Goal: Task Accomplishment & Management: Manage account settings

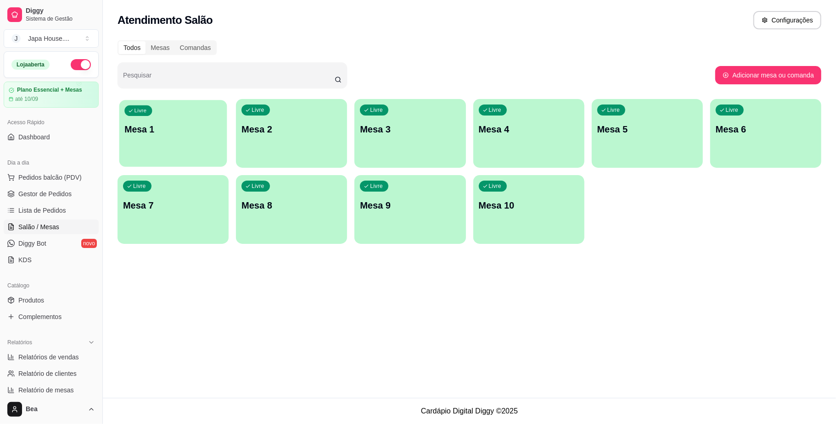
click at [164, 117] on div "Livre Mesa 1" at bounding box center [173, 128] width 108 height 56
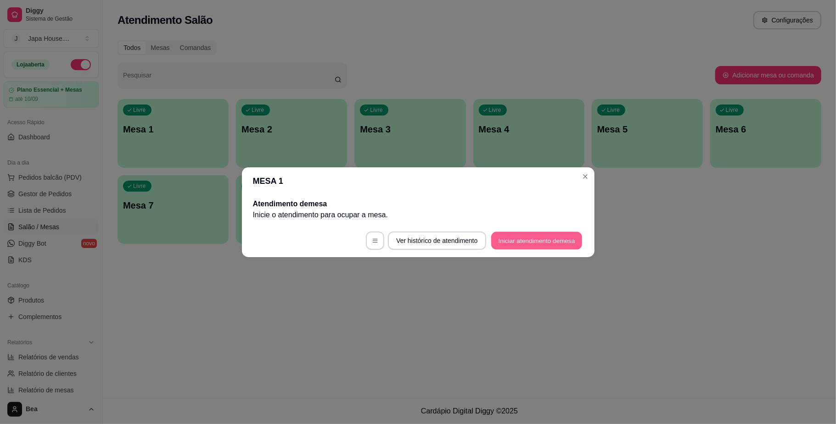
click at [510, 248] on button "Iniciar atendimento de mesa" at bounding box center [536, 241] width 91 height 18
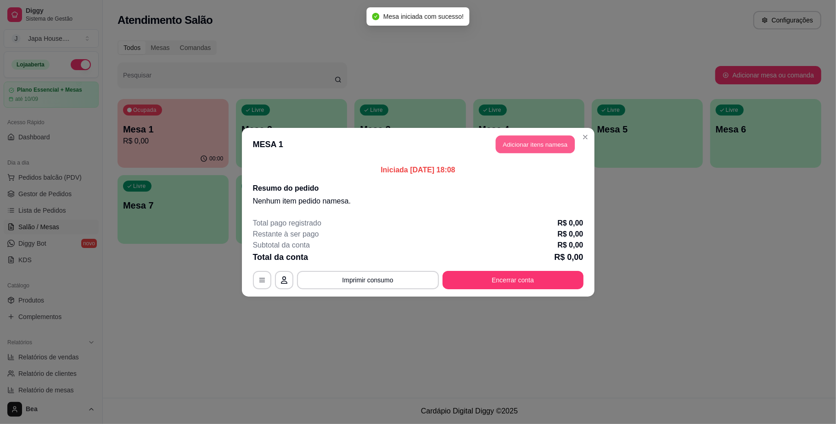
click at [535, 152] on button "Adicionar itens na mesa" at bounding box center [535, 144] width 79 height 18
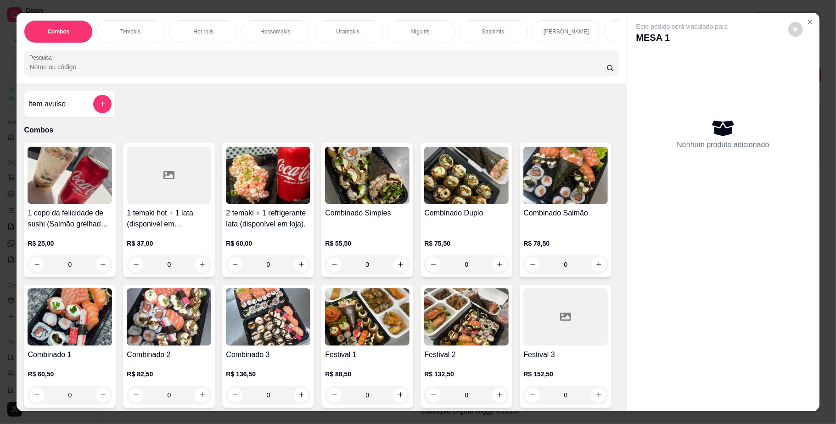
click at [144, 28] on div "Temakis." at bounding box center [130, 31] width 69 height 23
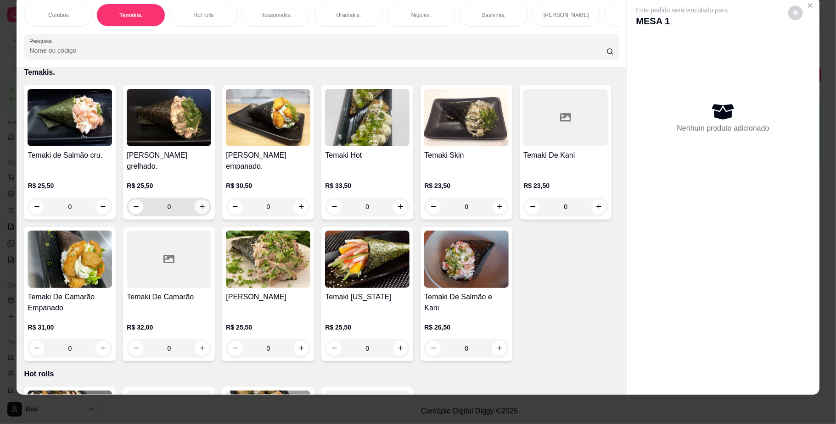
click at [195, 214] on button "increase-product-quantity" at bounding box center [202, 207] width 15 height 15
type input "1"
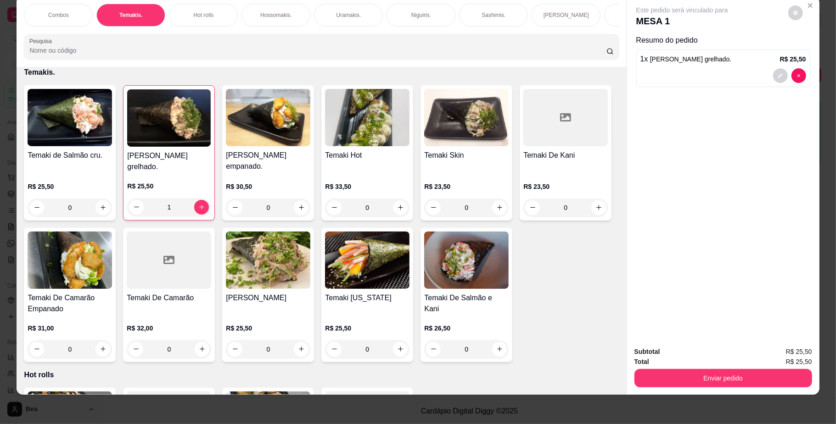
scroll to position [0, 520]
click at [319, 17] on div "Yakisoba" at bounding box center [335, 15] width 69 height 23
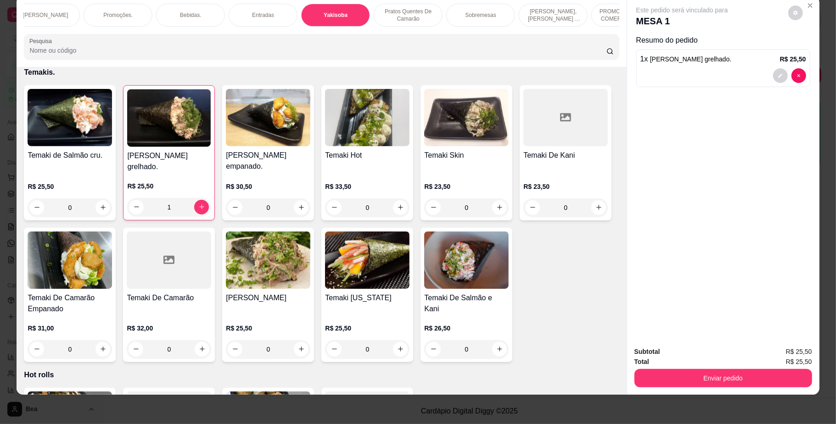
scroll to position [2686, 0]
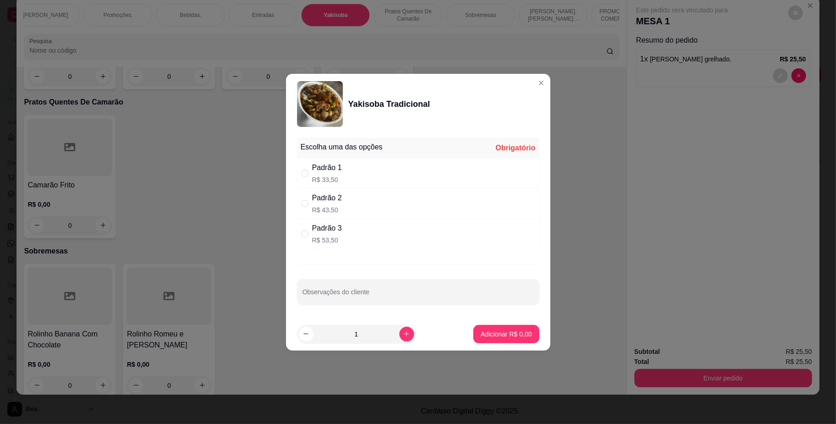
click at [341, 215] on div "Padrão 2 R$ 43,50" at bounding box center [418, 204] width 242 height 30
radio input "true"
click at [479, 340] on button "Adicionar R$ 43,50" at bounding box center [504, 334] width 67 height 18
type input "1"
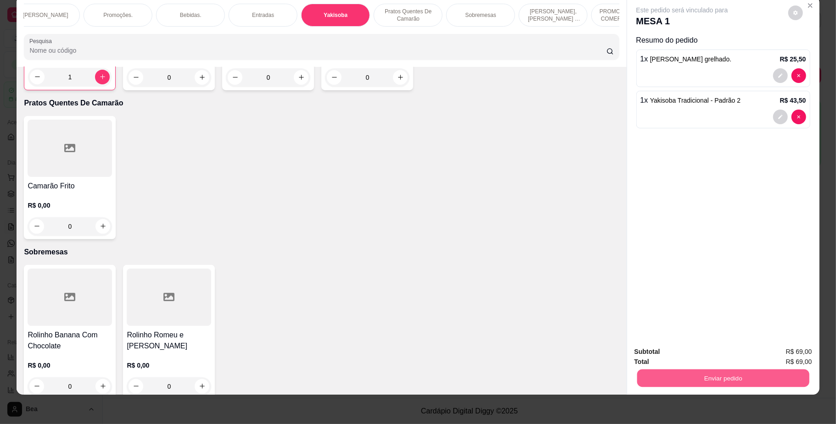
click at [652, 376] on button "Enviar pedido" at bounding box center [722, 379] width 172 height 18
click at [662, 350] on button "Não registrar e enviar pedido" at bounding box center [691, 356] width 93 height 17
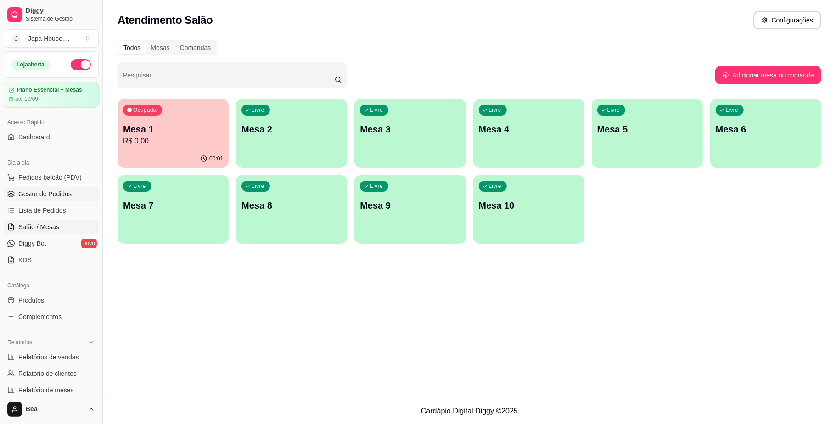
click at [13, 195] on icon at bounding box center [10, 193] width 7 height 7
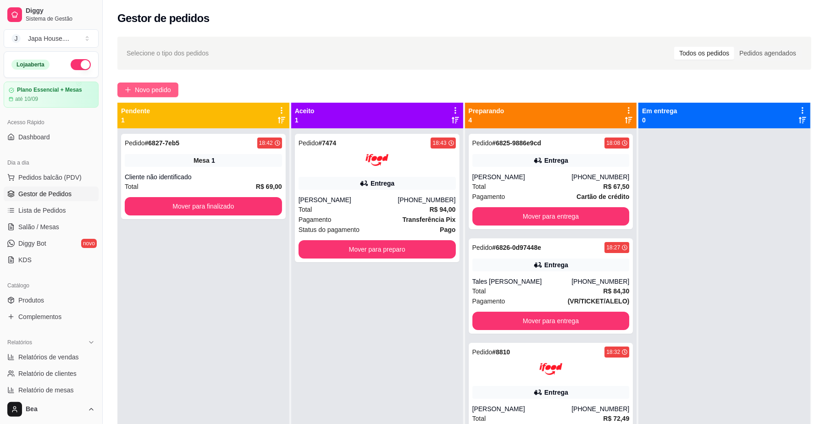
click at [162, 88] on span "Novo pedido" at bounding box center [153, 90] width 36 height 10
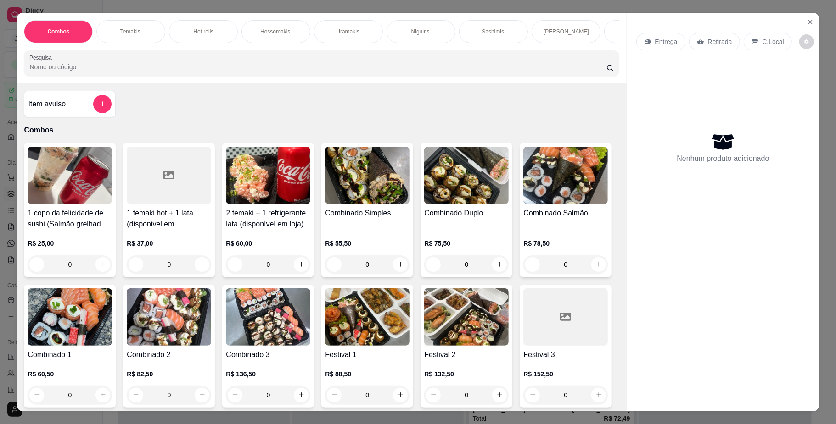
click at [712, 39] on p "Retirada" at bounding box center [720, 41] width 24 height 9
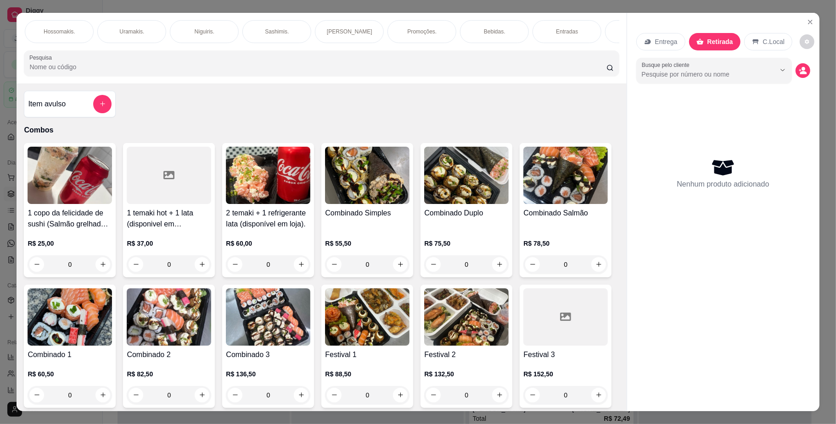
scroll to position [0, 336]
click at [810, 19] on button "Close" at bounding box center [810, 22] width 15 height 15
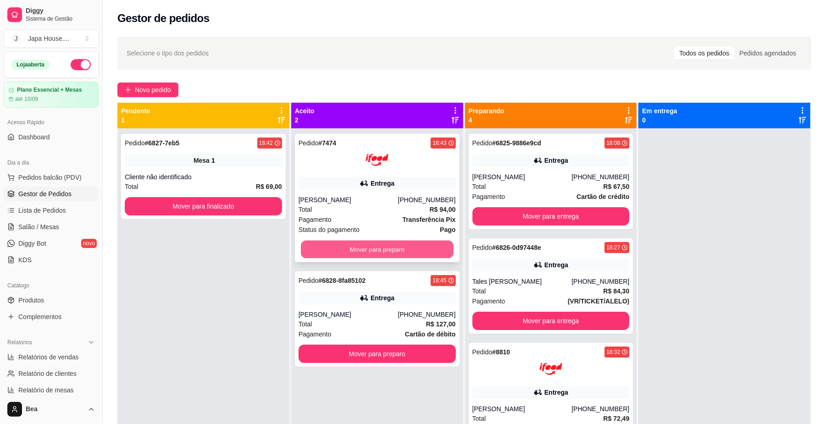
click at [388, 250] on button "Mover para preparo" at bounding box center [377, 250] width 152 height 18
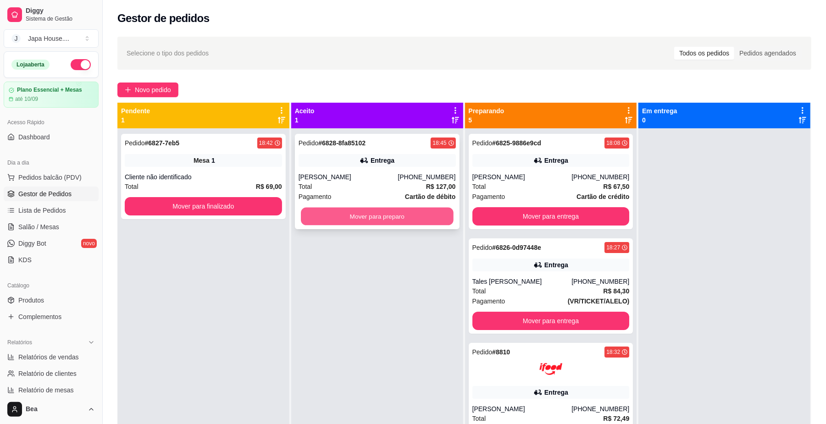
click at [399, 219] on button "Mover para preparo" at bounding box center [377, 217] width 152 height 18
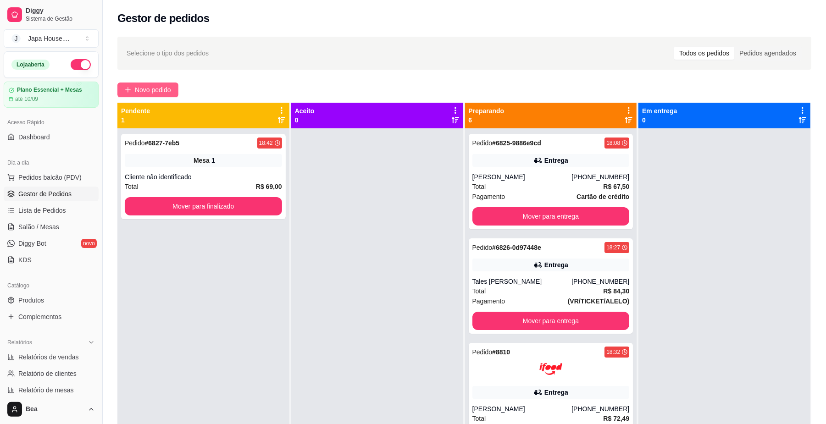
click at [153, 89] on span "Novo pedido" at bounding box center [153, 90] width 36 height 10
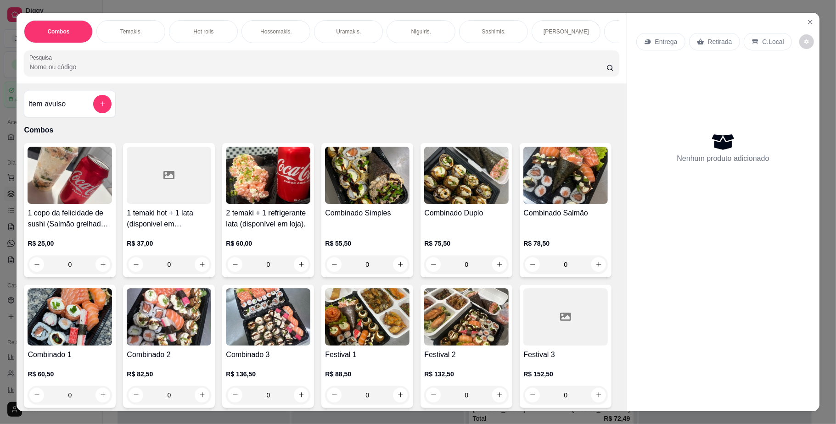
scroll to position [0, 520]
click at [334, 37] on div "Yakisoba" at bounding box center [335, 31] width 69 height 23
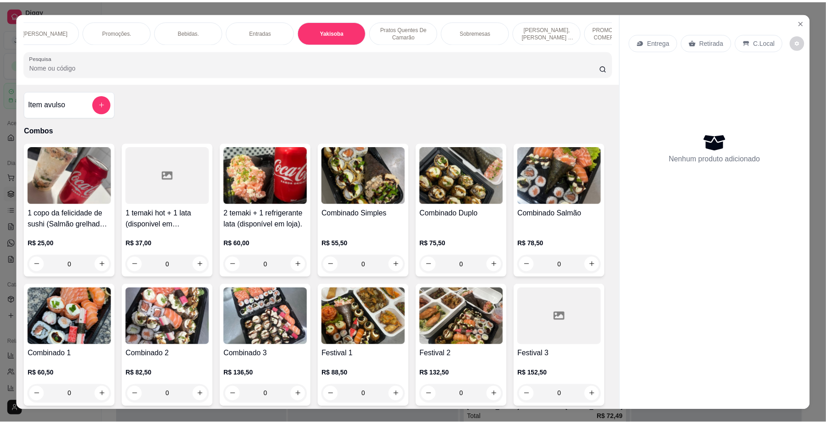
scroll to position [17, 0]
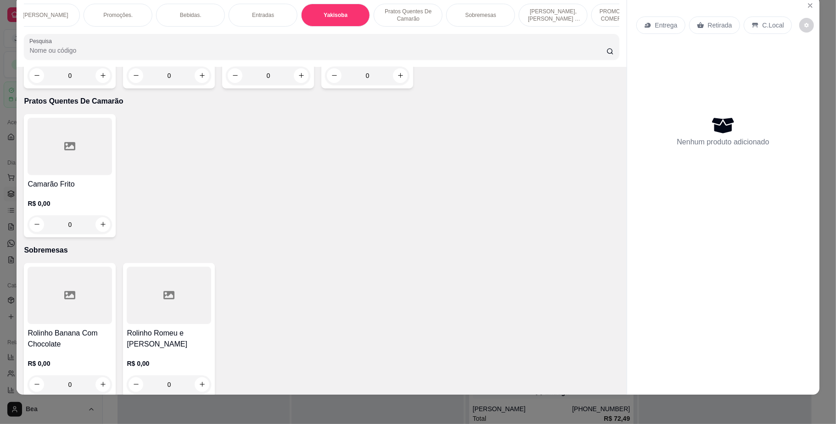
click at [99, 85] on div "0" at bounding box center [70, 76] width 84 height 18
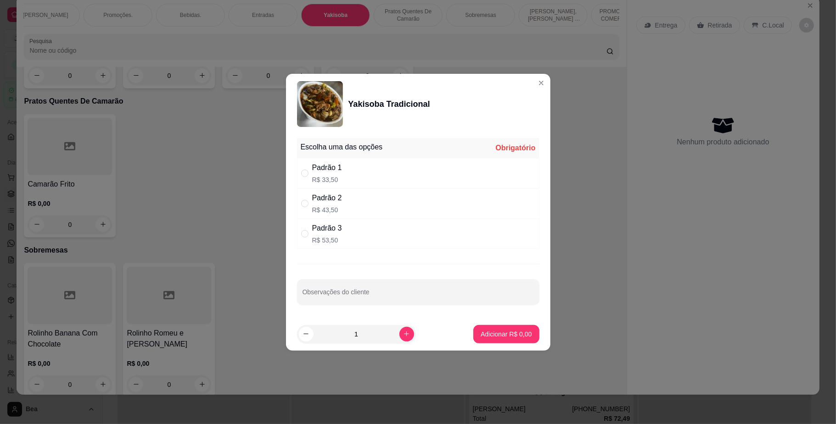
click at [456, 173] on div "Padrão 1 R$ 33,50" at bounding box center [418, 173] width 242 height 30
radio input "true"
click at [519, 335] on p "Adicionar R$ 33,50" at bounding box center [504, 334] width 55 height 9
type input "1"
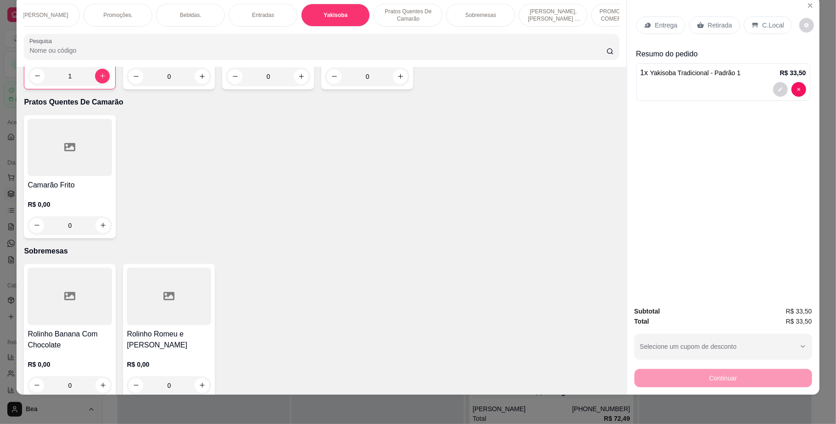
click at [707, 35] on div "Entrega Retirada C.Local" at bounding box center [723, 25] width 174 height 32
click at [709, 24] on p "Retirada" at bounding box center [720, 25] width 24 height 9
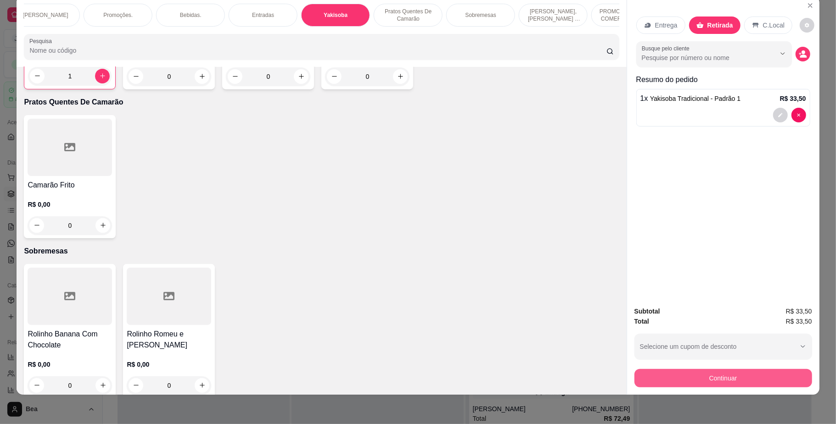
click at [747, 374] on button "Continuar" at bounding box center [723, 378] width 178 height 18
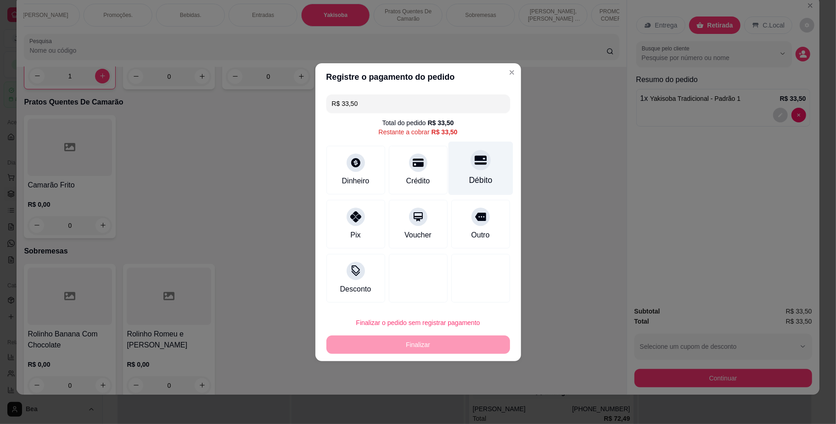
click at [472, 179] on div "Débito" at bounding box center [480, 180] width 23 height 12
type input "R$ 0,00"
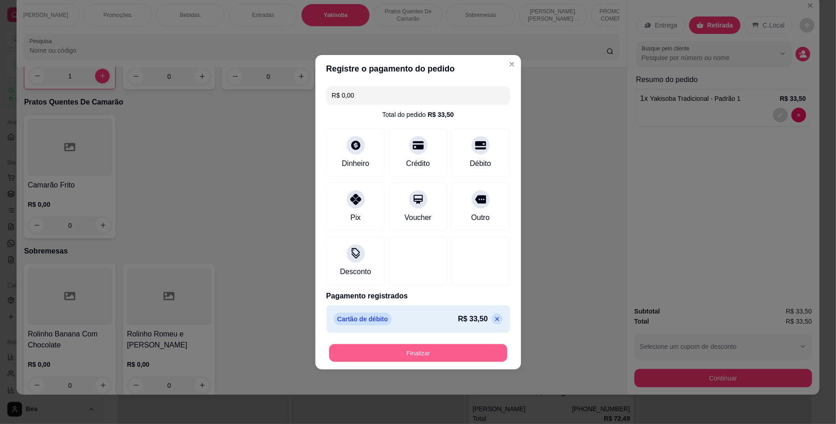
click at [452, 347] on button "Finalizar" at bounding box center [418, 353] width 178 height 18
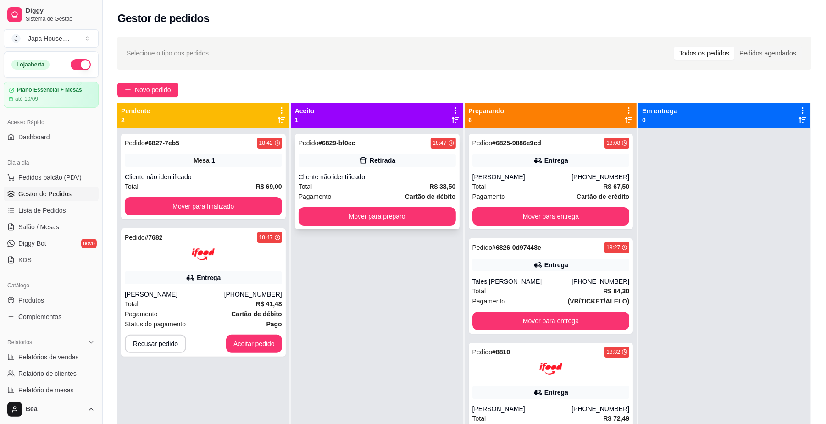
click at [359, 206] on div "Pedido # 6829-bf0ec 18:47 Retirada Cliente não identificado Total R$ 33,50 Paga…" at bounding box center [377, 181] width 165 height 95
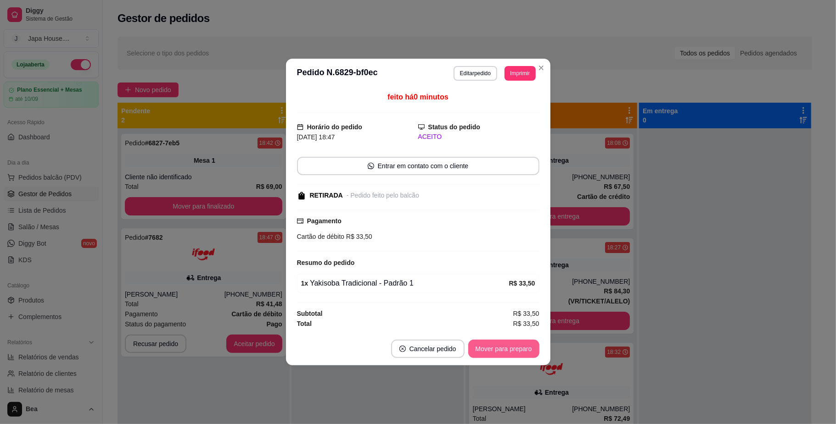
click at [525, 351] on button "Mover para preparo" at bounding box center [503, 349] width 71 height 18
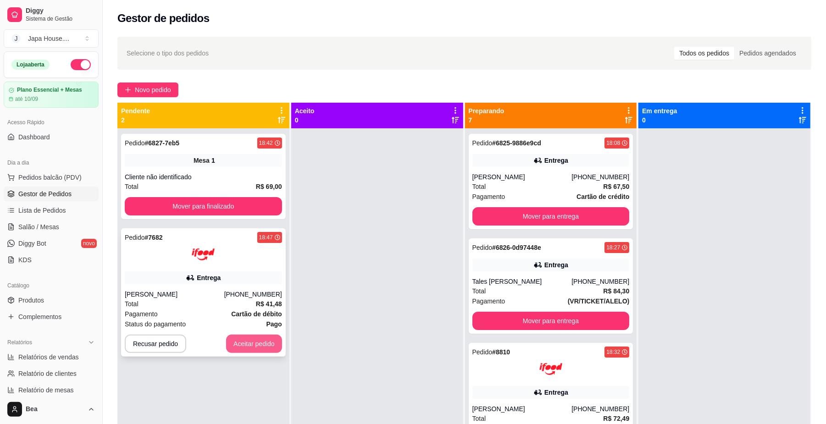
click at [254, 341] on button "Aceitar pedido" at bounding box center [254, 344] width 56 height 18
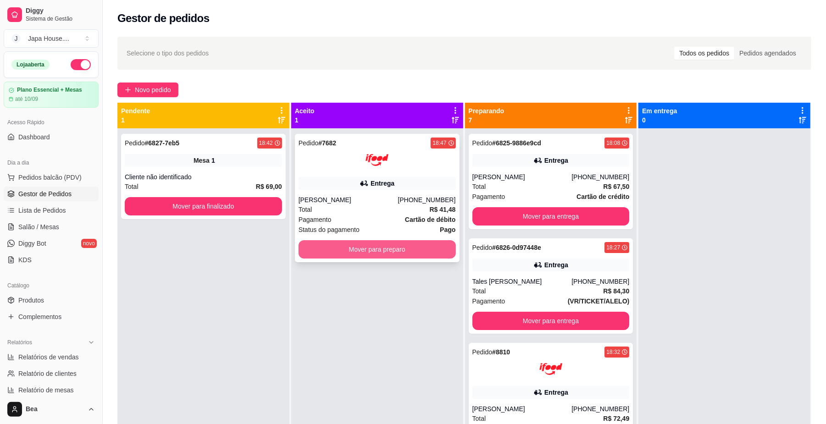
click at [393, 248] on button "Mover para preparo" at bounding box center [377, 249] width 157 height 18
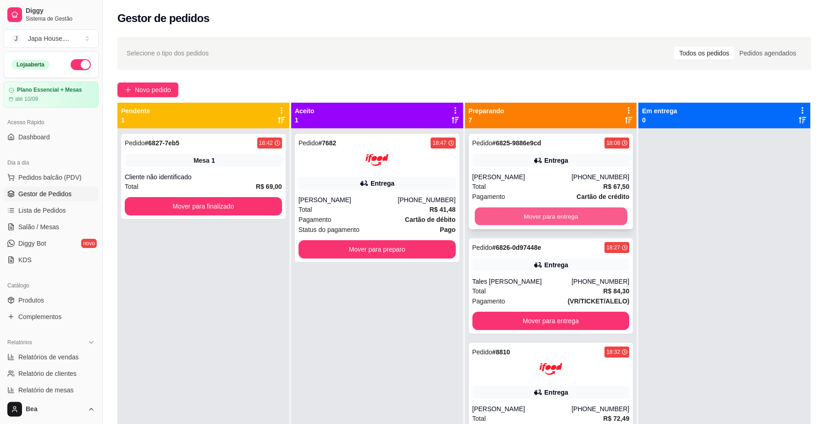
click at [525, 208] on button "Mover para entrega" at bounding box center [551, 217] width 152 height 18
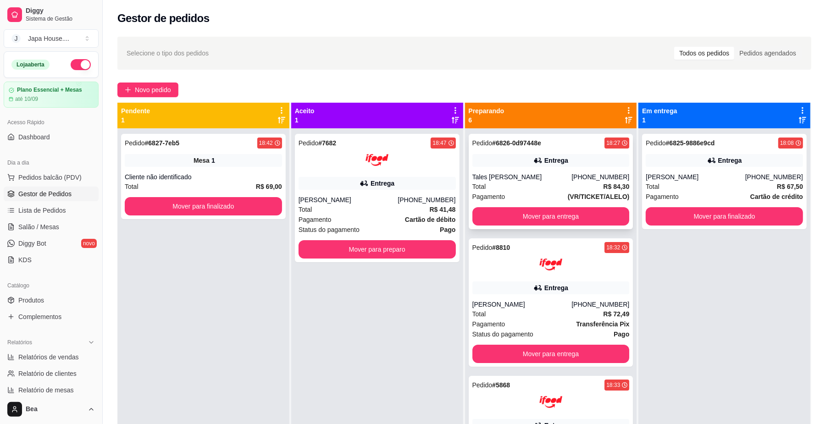
click at [584, 207] on div "Pedido # 6826-0d97448e 18:27 Entrega Tales Vinícius [PHONE_NUMBER] Total R$ 84,…" at bounding box center [551, 181] width 165 height 95
click at [584, 213] on button "Mover para entrega" at bounding box center [551, 217] width 152 height 18
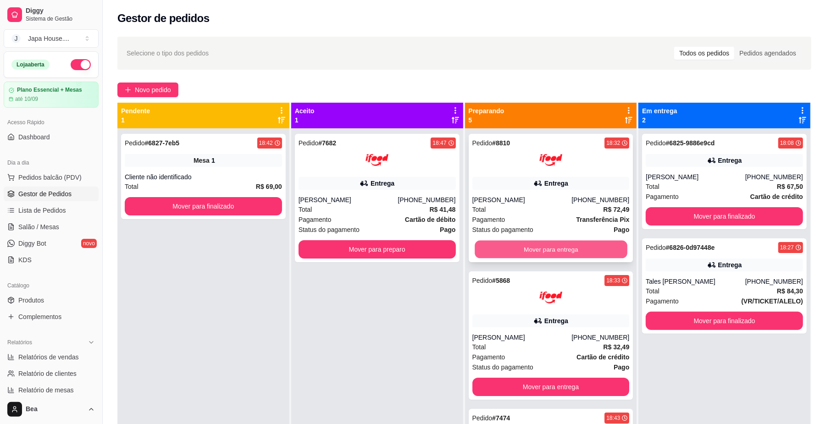
click at [581, 246] on button "Mover para entrega" at bounding box center [551, 250] width 152 height 18
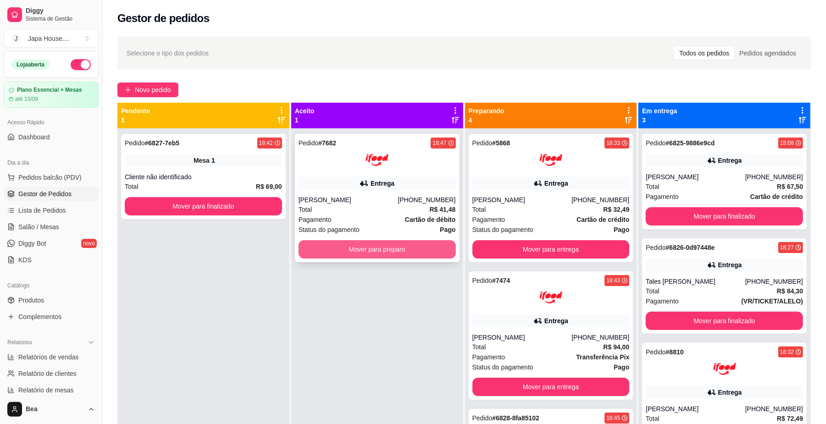
click at [415, 245] on button "Mover para preparo" at bounding box center [377, 249] width 157 height 18
click at [415, 245] on div "Mover para preparo" at bounding box center [377, 249] width 157 height 18
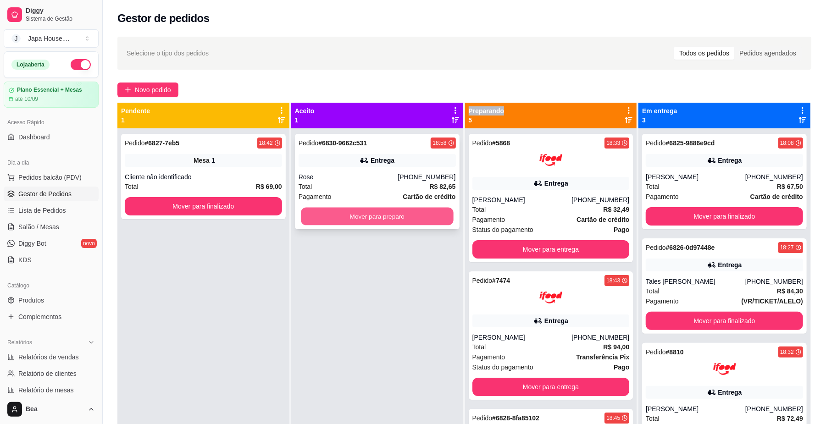
click at [418, 220] on button "Mover para preparo" at bounding box center [377, 217] width 152 height 18
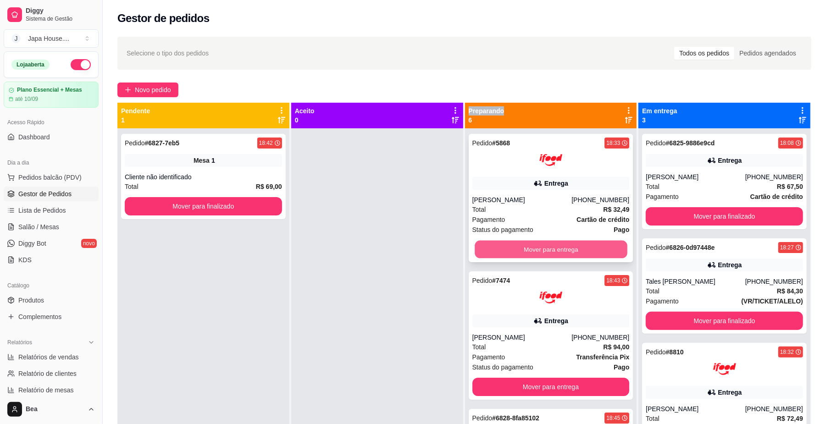
click at [593, 244] on button "Mover para entrega" at bounding box center [551, 250] width 152 height 18
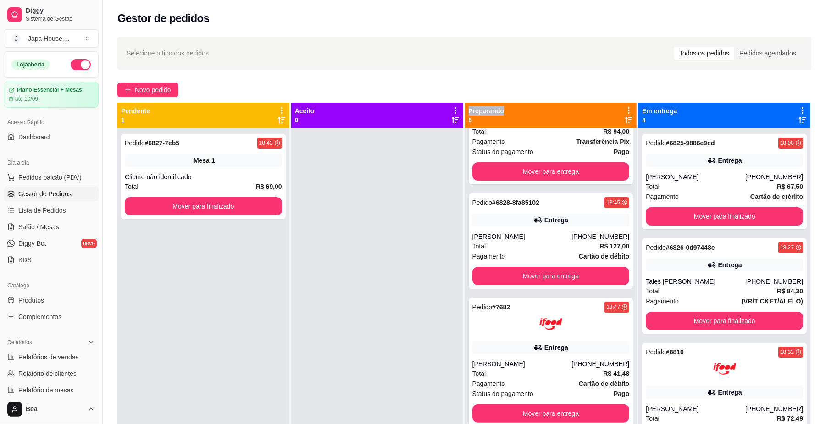
scroll to position [100, 0]
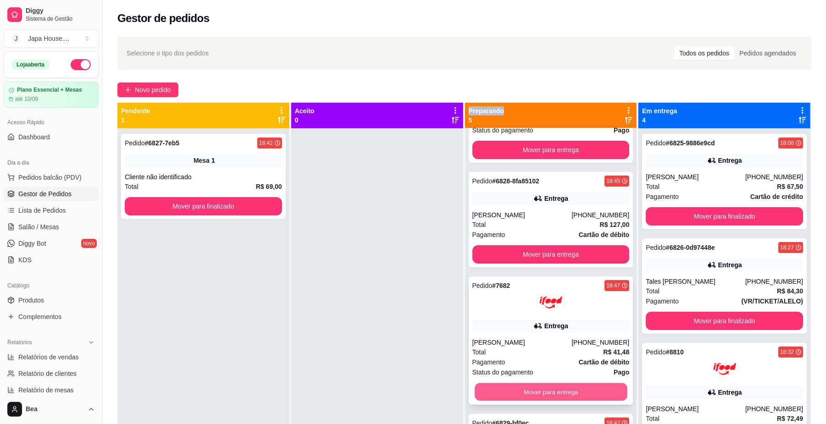
click at [589, 396] on button "Mover para entrega" at bounding box center [551, 393] width 152 height 18
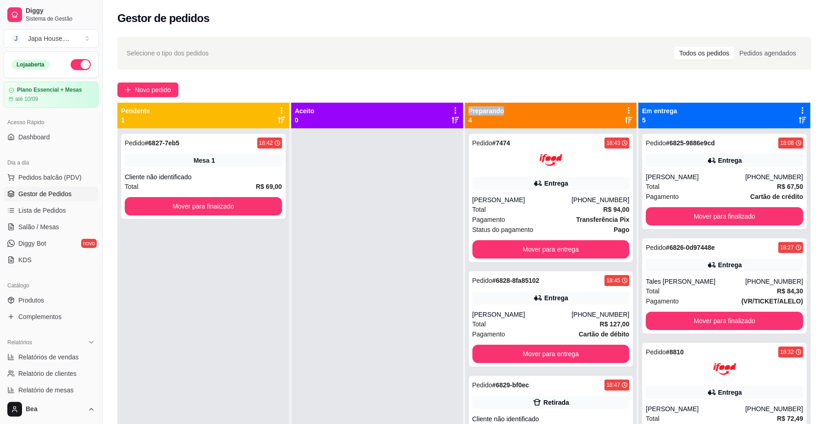
scroll to position [37, 0]
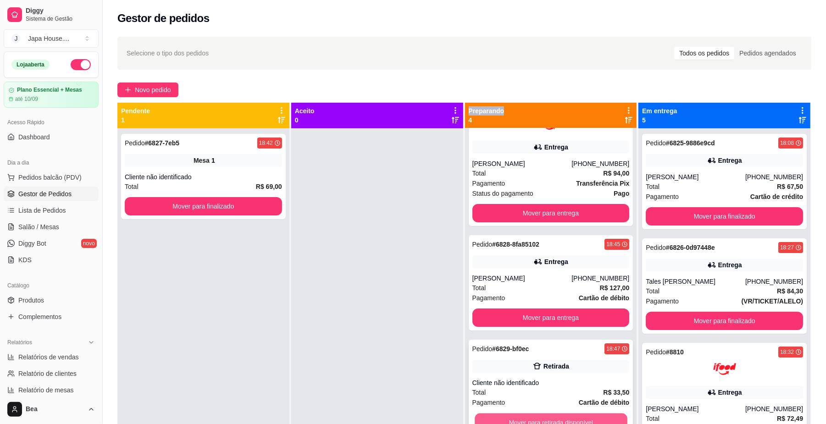
click at [596, 423] on button "Mover para retirada disponível" at bounding box center [551, 423] width 152 height 18
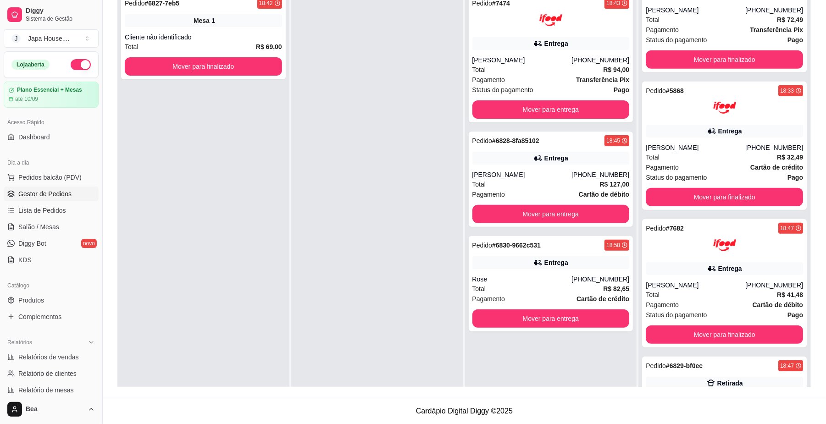
scroll to position [313, 0]
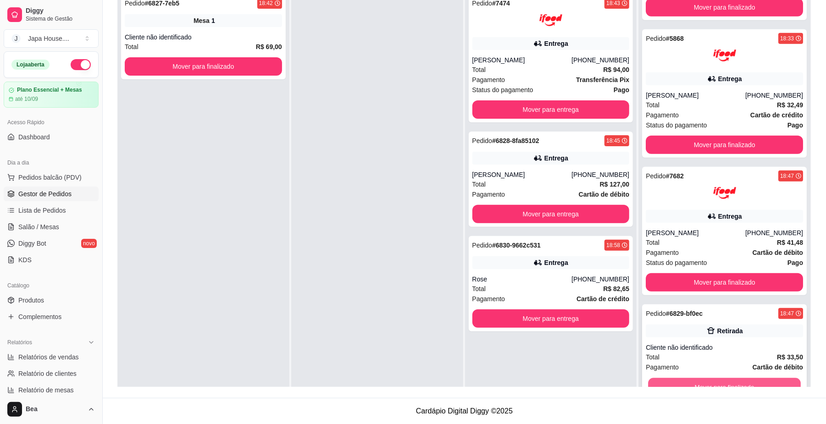
click at [749, 384] on button "Mover para finalizado" at bounding box center [724, 388] width 152 height 18
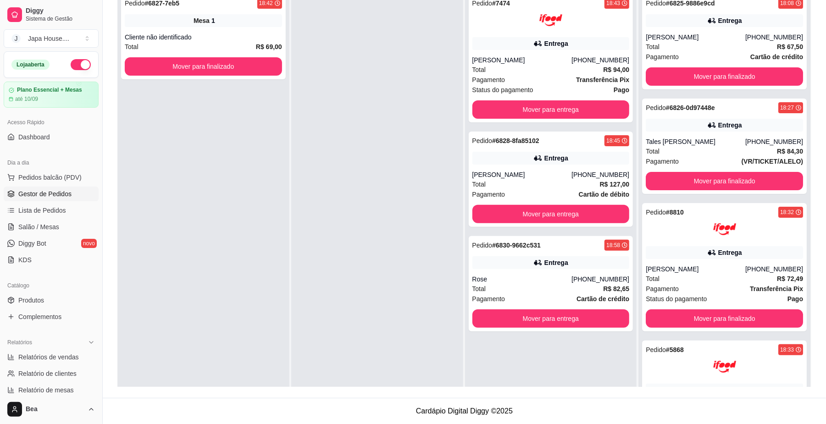
scroll to position [0, 0]
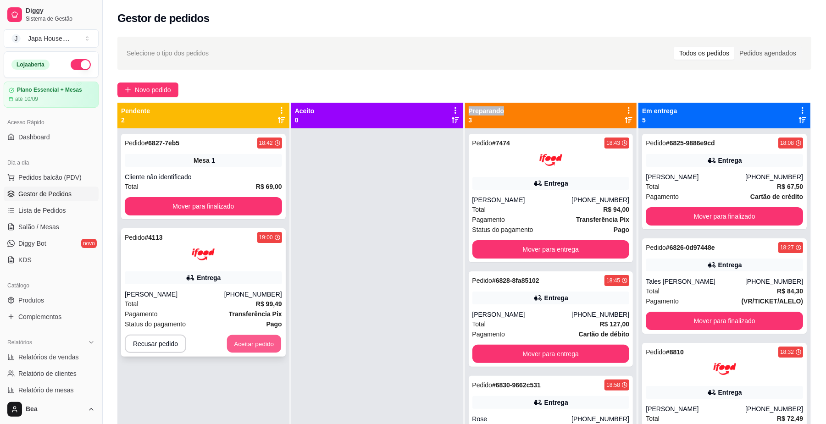
click at [241, 347] on button "Aceitar pedido" at bounding box center [254, 344] width 54 height 18
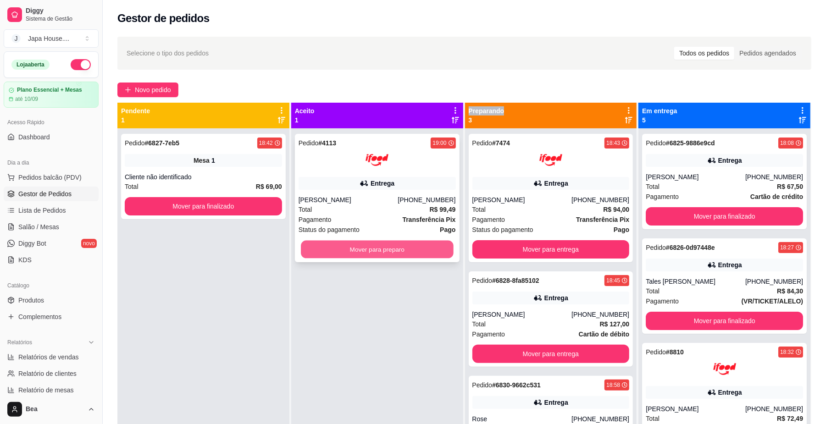
click at [419, 248] on button "Mover para preparo" at bounding box center [377, 250] width 152 height 18
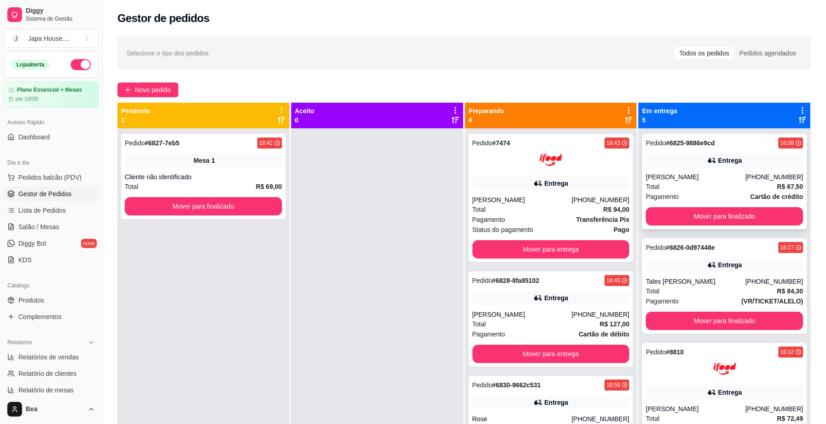
click at [704, 188] on div "Total R$ 67,50" at bounding box center [724, 187] width 157 height 10
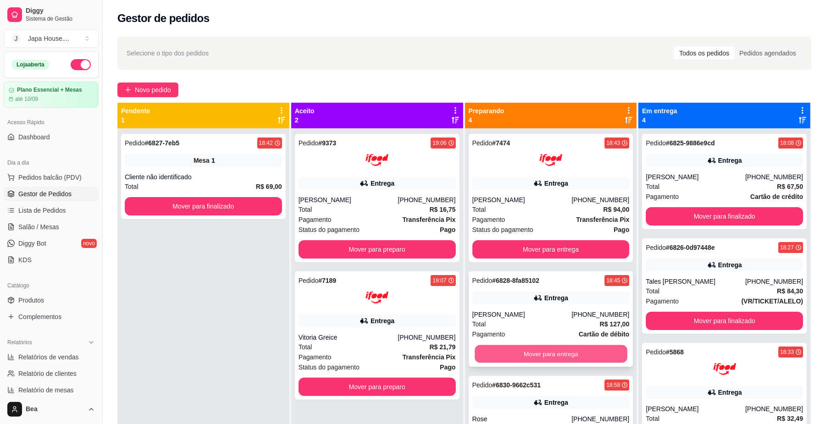
click at [579, 352] on button "Mover para entrega" at bounding box center [551, 355] width 152 height 18
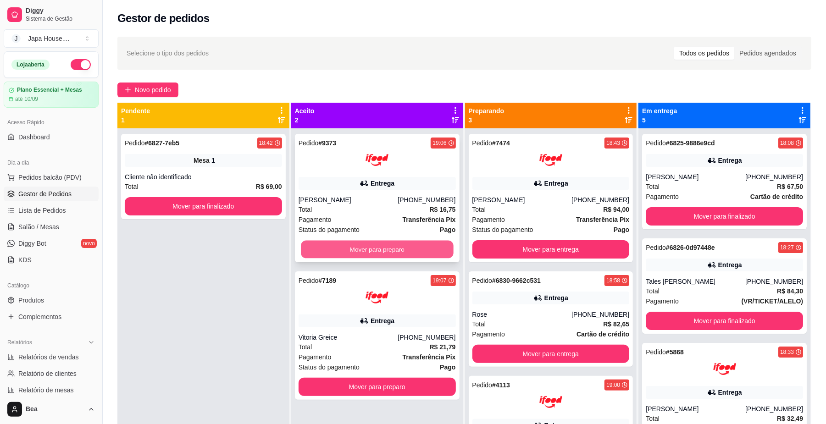
click at [416, 250] on button "Mover para preparo" at bounding box center [377, 250] width 152 height 18
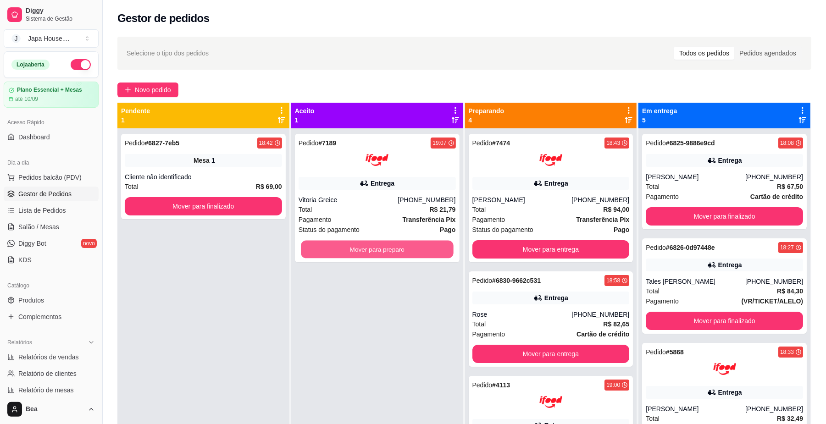
click at [416, 250] on button "Mover para preparo" at bounding box center [377, 250] width 152 height 18
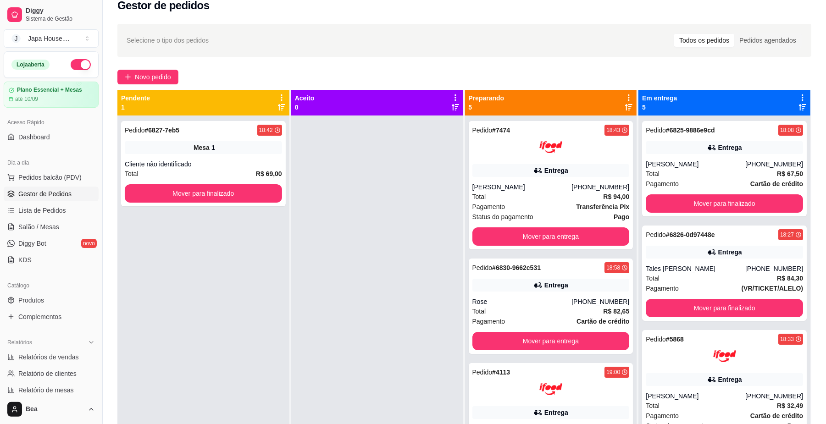
scroll to position [18, 0]
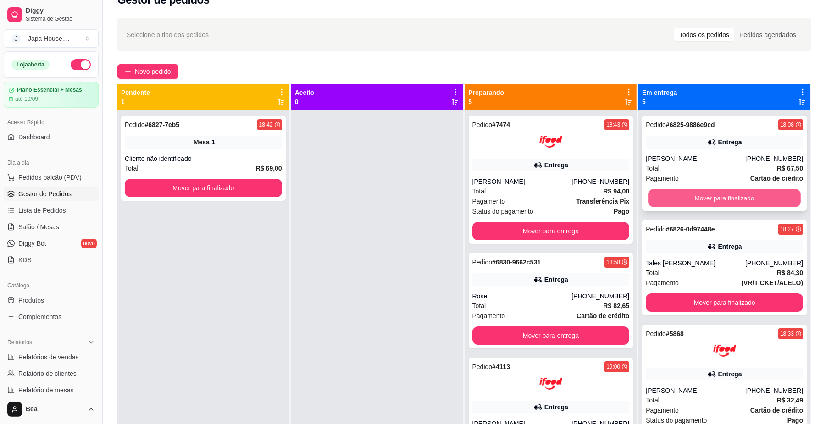
click at [713, 196] on button "Mover para finalizado" at bounding box center [724, 199] width 152 height 18
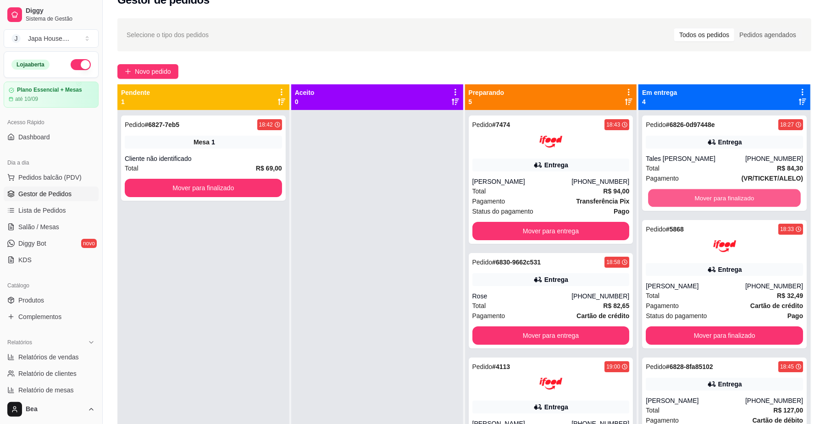
click at [713, 196] on button "Mover para finalizado" at bounding box center [724, 199] width 152 height 18
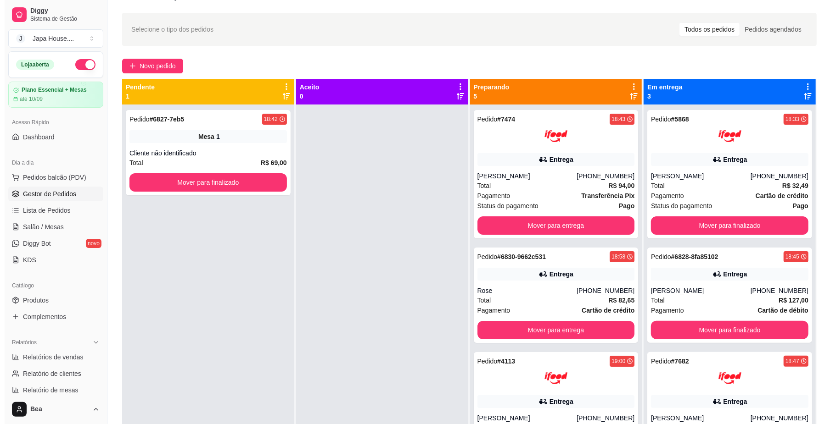
scroll to position [0, 0]
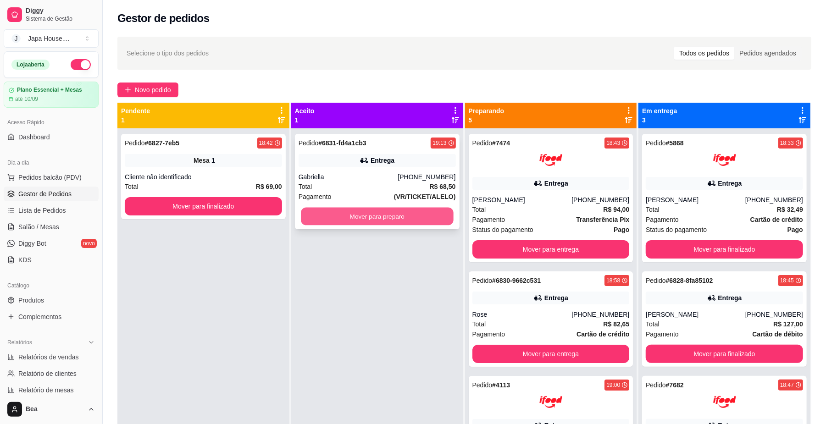
click at [374, 213] on button "Mover para preparo" at bounding box center [377, 217] width 152 height 18
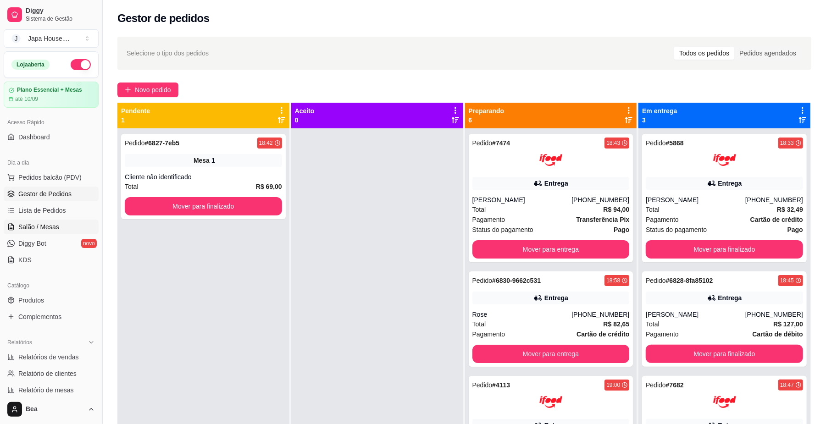
click at [61, 227] on link "Salão / Mesas" at bounding box center [51, 227] width 95 height 15
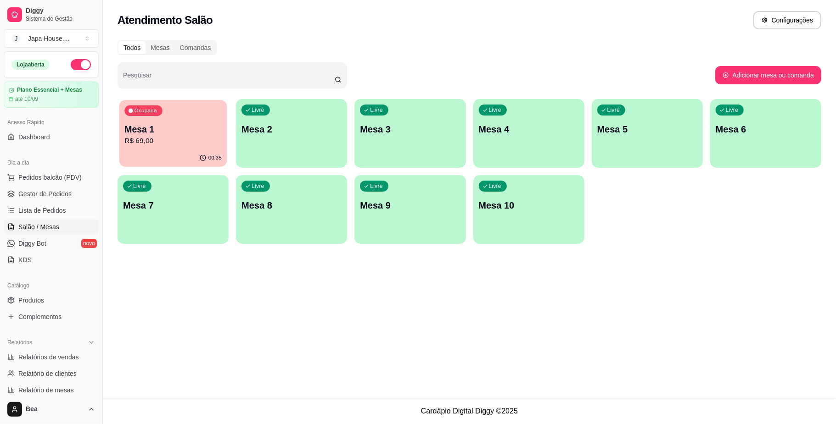
click at [200, 128] on p "Mesa 1" at bounding box center [172, 129] width 97 height 12
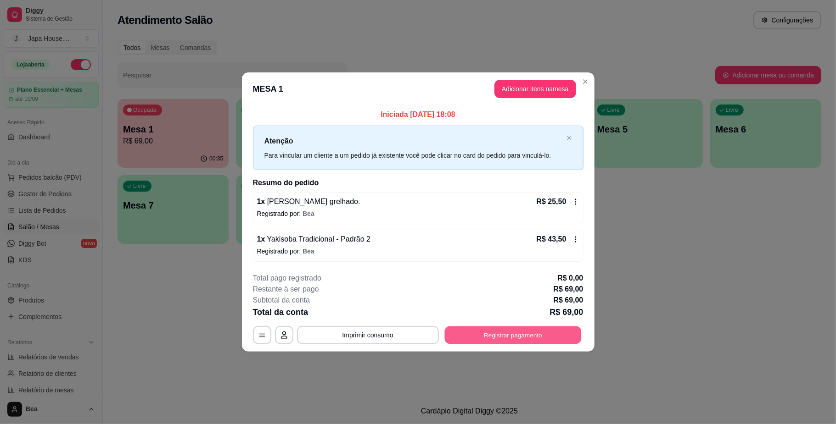
click at [488, 335] on button "Registrar pagamento" at bounding box center [512, 336] width 137 height 18
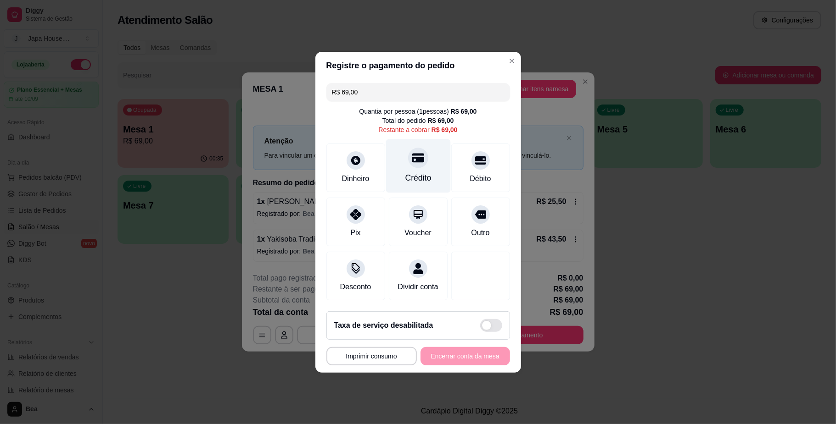
click at [405, 172] on div "Crédito" at bounding box center [418, 178] width 26 height 12
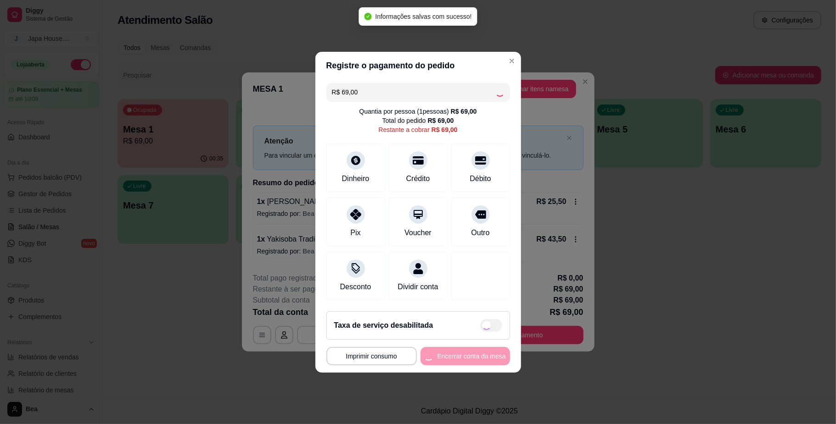
type input "R$ 0,00"
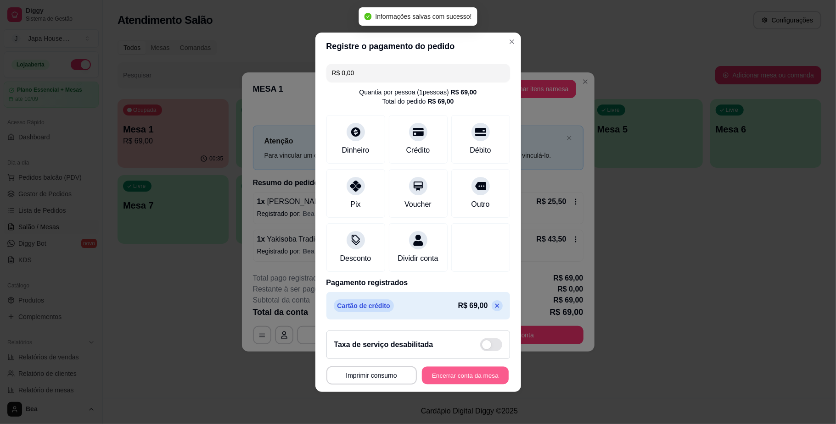
click at [445, 377] on button "Encerrar conta da mesa" at bounding box center [465, 376] width 87 height 18
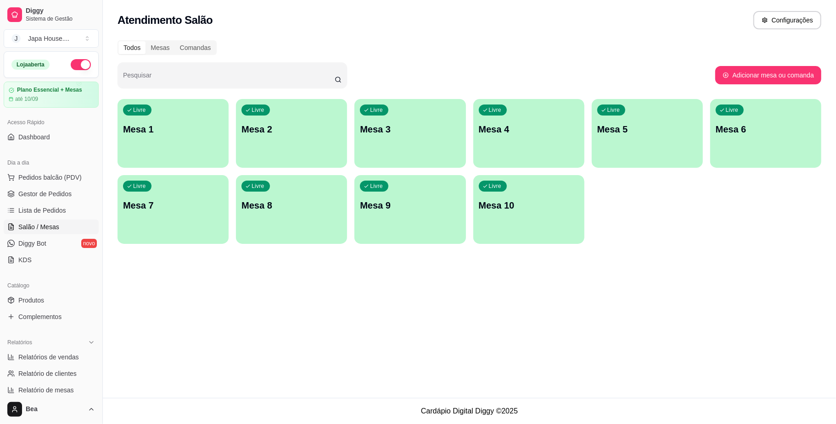
click at [173, 225] on div "Livre Mesa 7" at bounding box center [172, 204] width 111 height 58
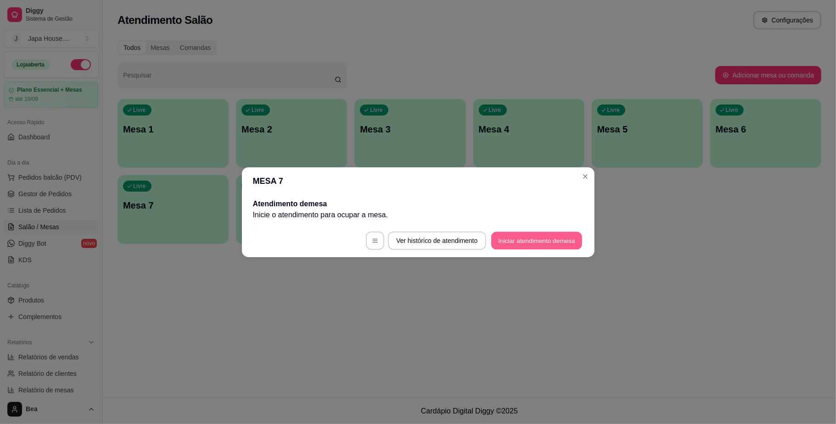
click at [528, 239] on button "Iniciar atendimento de mesa" at bounding box center [536, 241] width 91 height 18
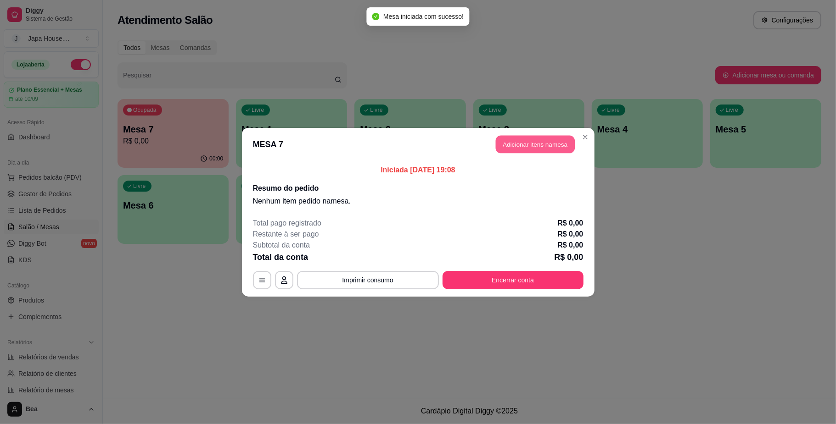
click at [516, 147] on button "Adicionar itens na mesa" at bounding box center [535, 144] width 79 height 18
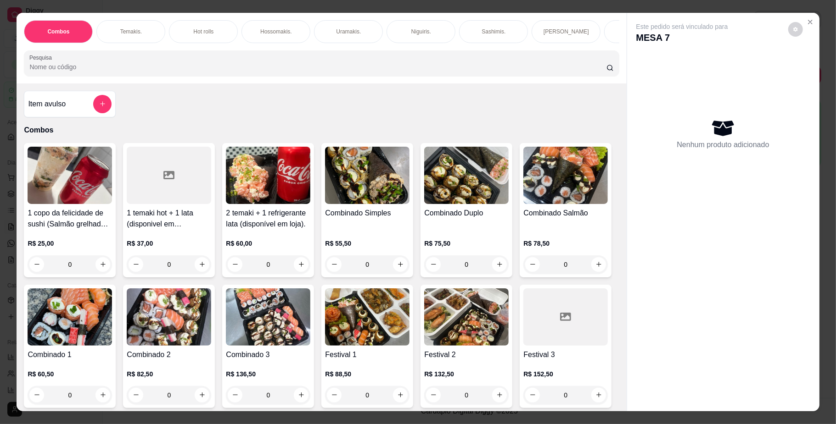
click at [351, 202] on img at bounding box center [367, 175] width 84 height 57
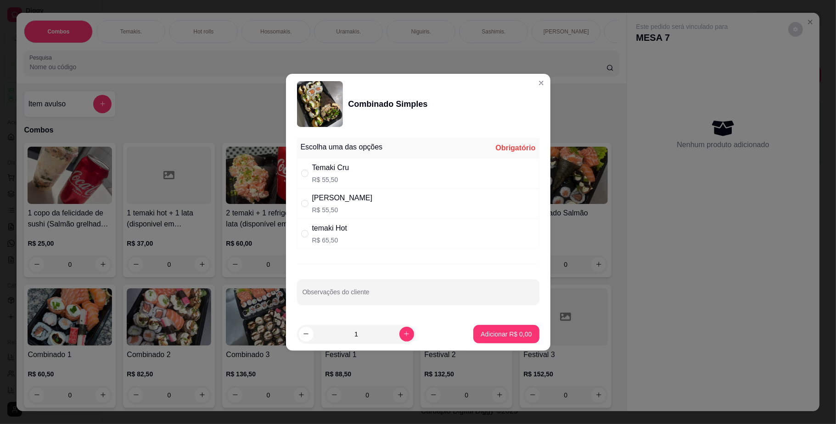
click at [351, 233] on div "temaki Hot R$ 65,50" at bounding box center [418, 234] width 242 height 30
radio input "true"
click at [430, 300] on input "Observações do cliente" at bounding box center [417, 295] width 231 height 9
type input "TUDO GRELHADO"
click at [492, 337] on p "Adicionar R$ 65,50" at bounding box center [504, 334] width 53 height 9
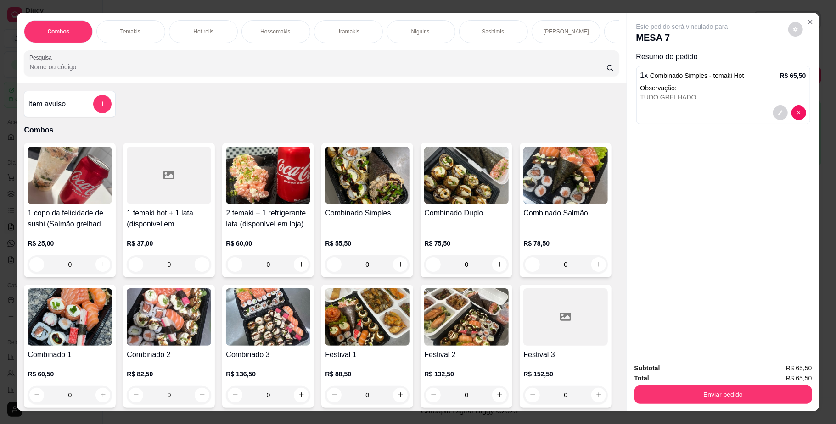
click at [523, 204] on img at bounding box center [565, 175] width 84 height 57
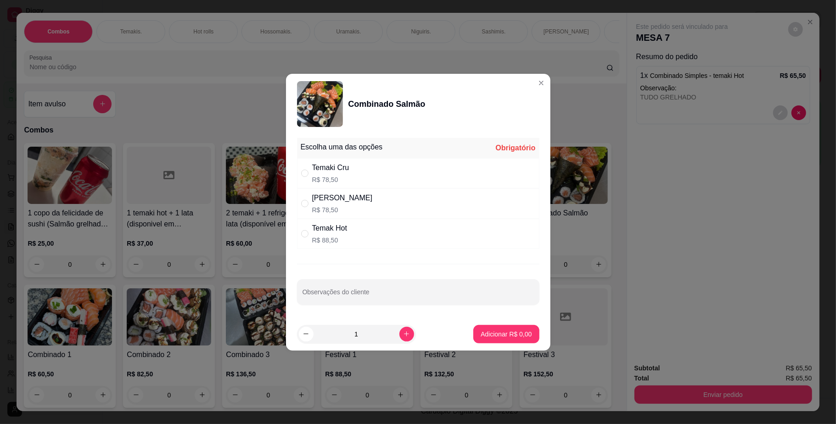
click at [356, 174] on div "Temaki Cru R$ 78,50" at bounding box center [418, 173] width 242 height 30
radio input "true"
click at [478, 337] on p "Adicionar R$ 78,50" at bounding box center [504, 334] width 53 height 9
type input "1"
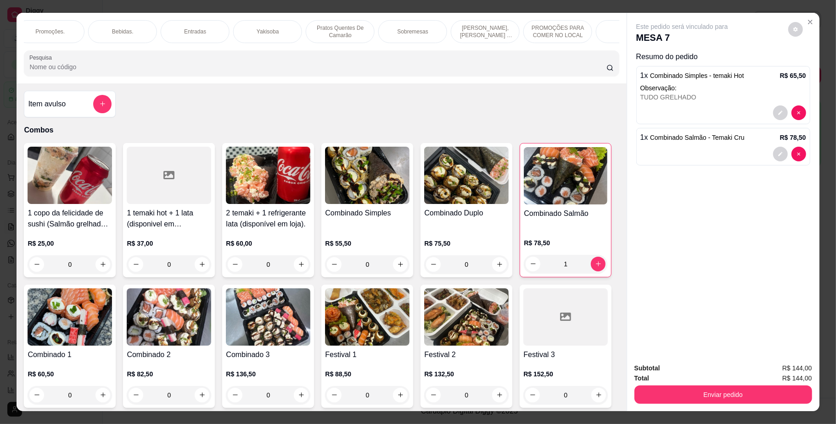
scroll to position [0, 617]
click at [456, 30] on p "[PERSON_NAME], [PERSON_NAME] & [PERSON_NAME]" at bounding box center [456, 31] width 53 height 15
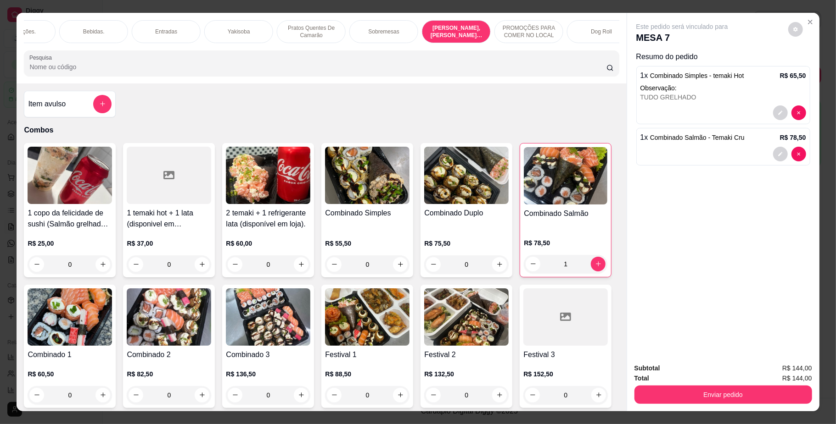
scroll to position [17, 0]
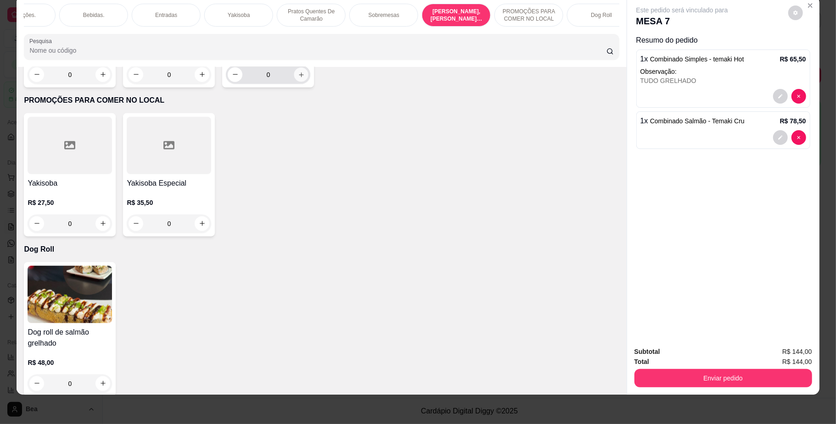
click at [298, 78] on icon "increase-product-quantity" at bounding box center [301, 74] width 7 height 7
type input "1"
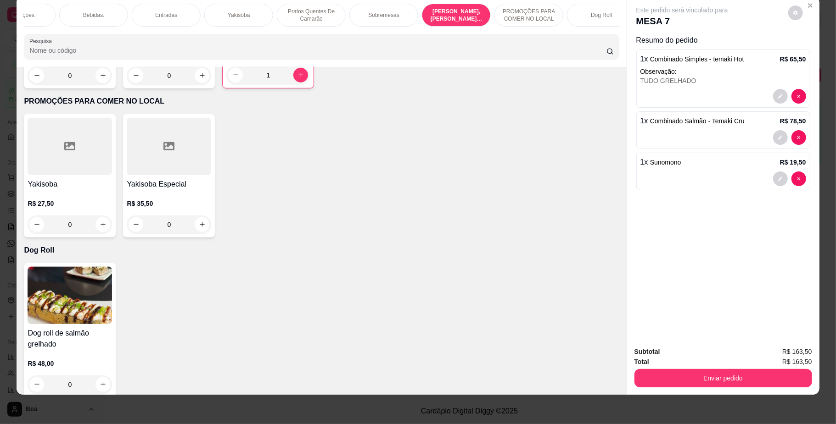
click at [524, 17] on p "PROMOÇÕES PARA COMER NO LOCAL" at bounding box center [528, 15] width 53 height 15
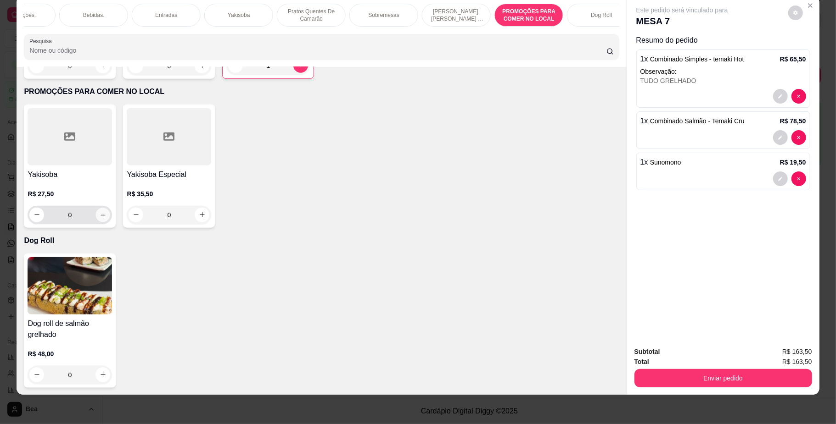
click at [100, 209] on button "increase-product-quantity" at bounding box center [103, 215] width 14 height 14
type input "1"
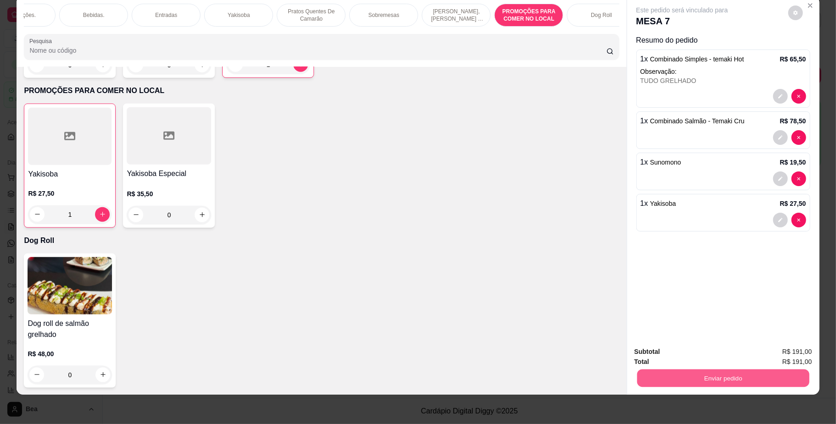
click at [688, 380] on button "Enviar pedido" at bounding box center [722, 379] width 172 height 18
click at [684, 359] on button "Não registrar e enviar pedido" at bounding box center [691, 356] width 93 height 17
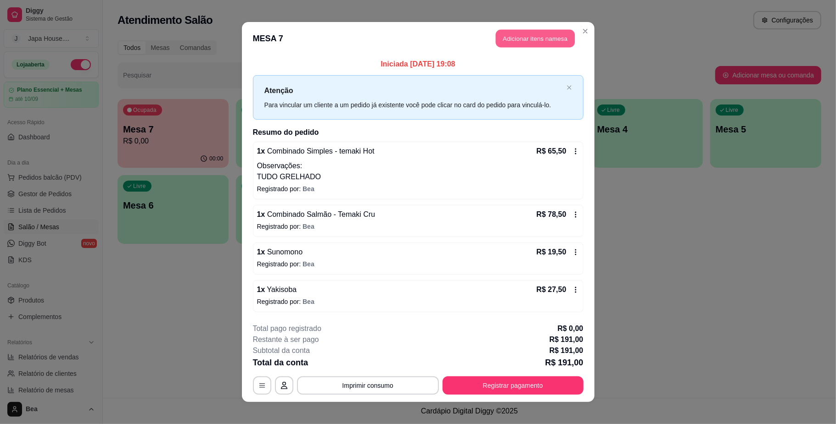
click at [511, 37] on button "Adicionar itens na mesa" at bounding box center [535, 39] width 79 height 18
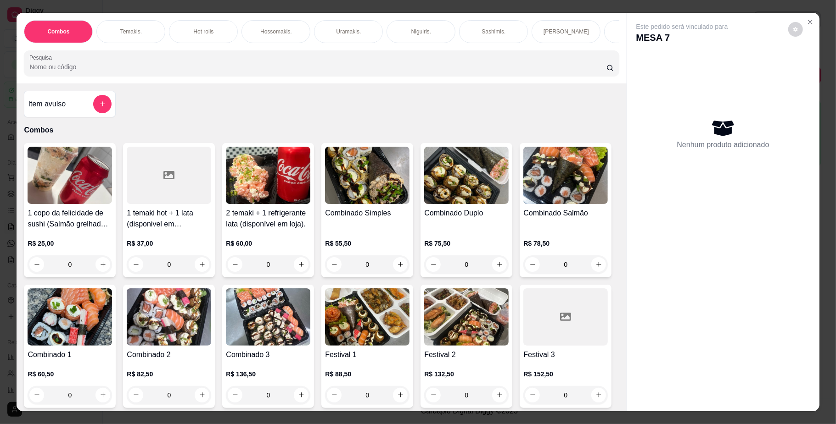
scroll to position [0, 520]
click at [195, 28] on p "Bebidas." at bounding box center [191, 31] width 22 height 7
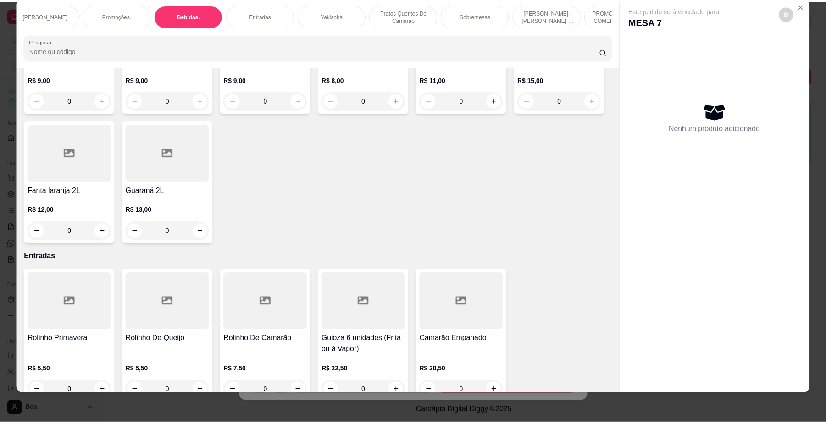
scroll to position [2229, 0]
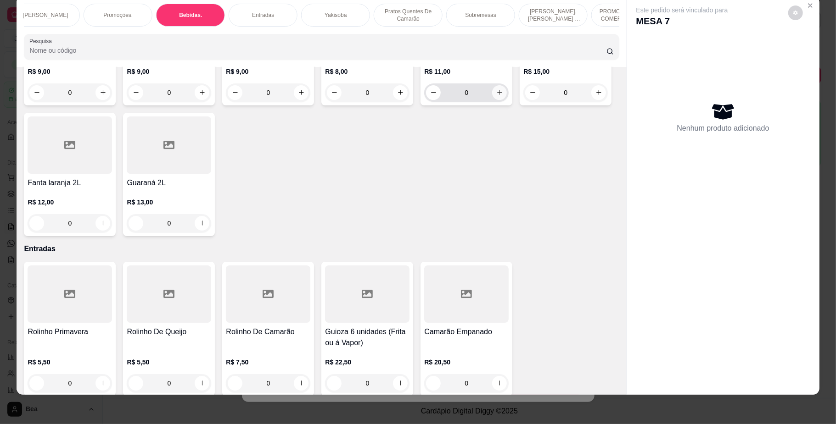
click at [496, 96] on icon "increase-product-quantity" at bounding box center [499, 92] width 7 height 7
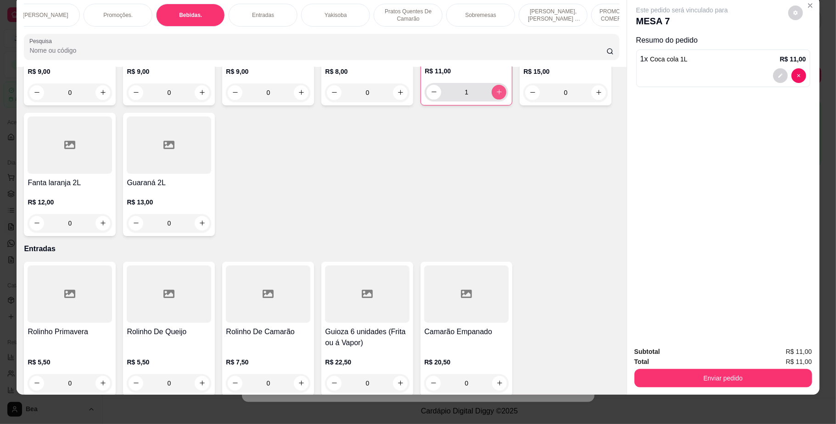
type input "1"
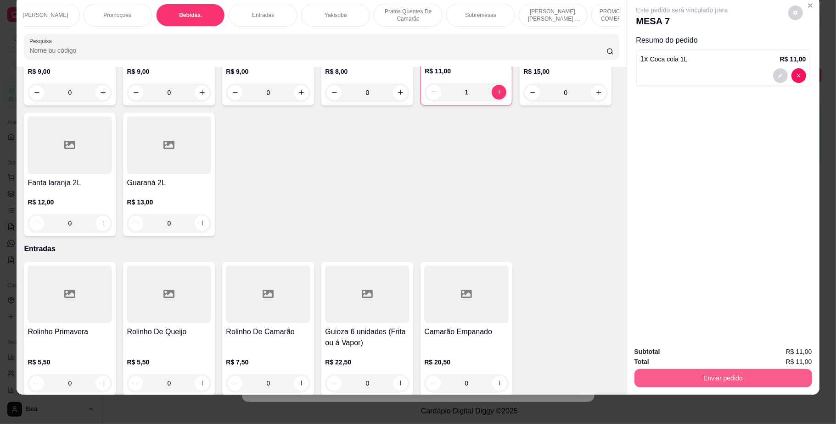
click at [680, 376] on button "Enviar pedido" at bounding box center [723, 378] width 178 height 18
click at [672, 352] on button "Não registrar e enviar pedido" at bounding box center [691, 356] width 93 height 17
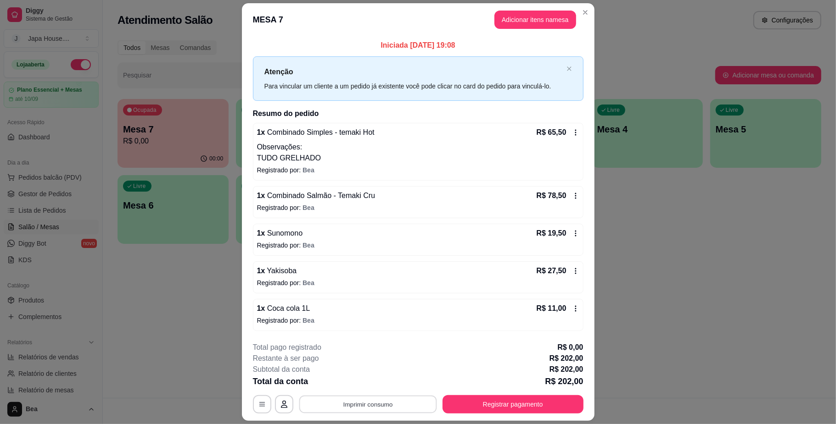
click at [360, 409] on button "Imprimir consumo" at bounding box center [368, 405] width 138 height 18
click at [350, 379] on button "IMPRESSORA" at bounding box center [366, 384] width 64 height 14
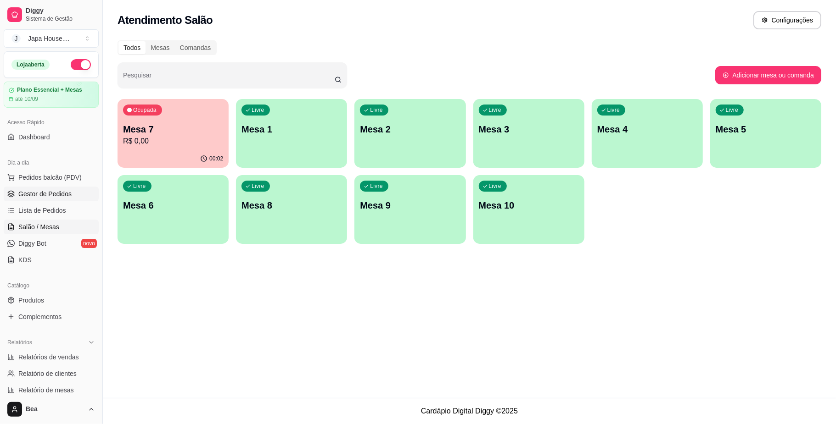
click at [65, 194] on span "Gestor de Pedidos" at bounding box center [44, 194] width 53 height 9
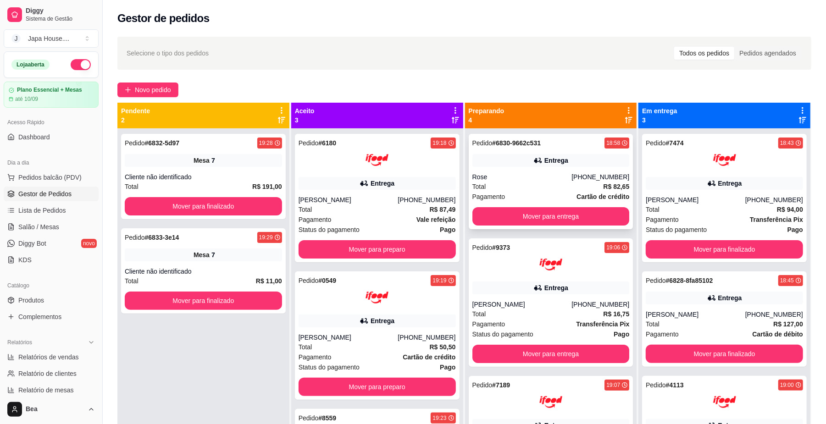
click at [487, 229] on div "Pedido # 6830-9662c531 18:58 Entrega Rose [PHONE_NUMBER] Total R$ 82,65 Pagamen…" at bounding box center [551, 181] width 165 height 95
click at [569, 216] on button "Mover para entrega" at bounding box center [551, 217] width 152 height 18
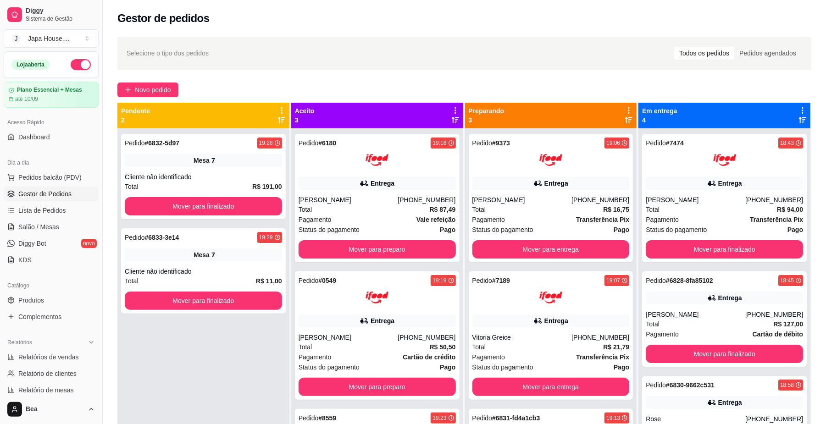
click at [639, 246] on div "Pedido # 7474 18:43 Entrega [PERSON_NAME] [PHONE_NUMBER] Total R$ 94,00 Pagamen…" at bounding box center [725, 340] width 172 height 424
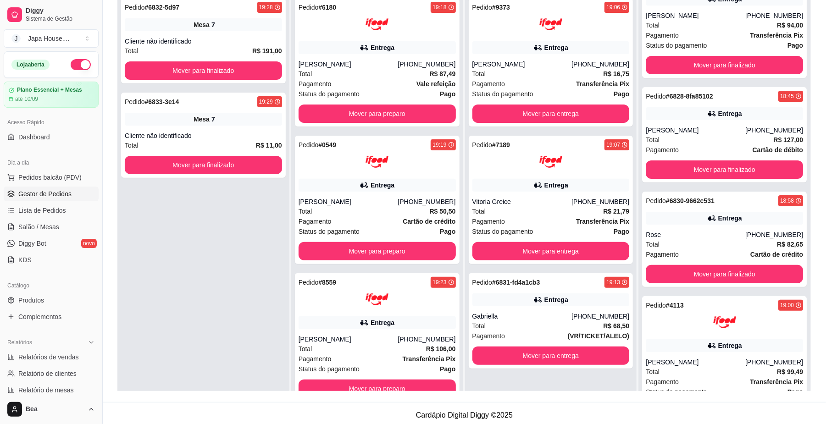
scroll to position [136, 0]
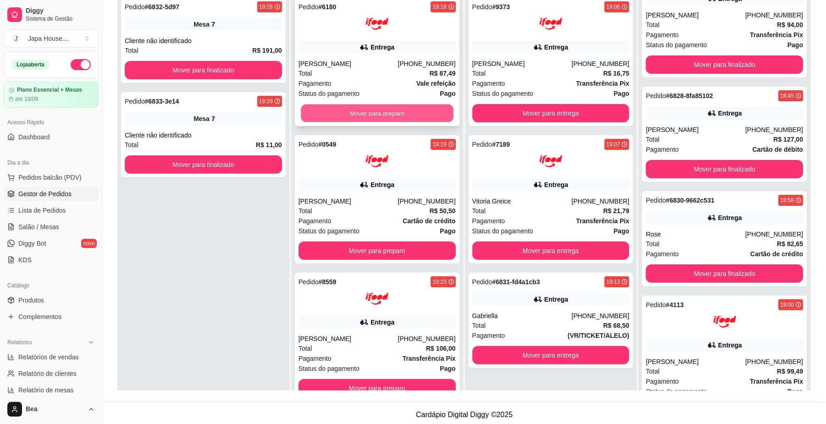
click at [430, 114] on button "Mover para preparo" at bounding box center [377, 114] width 152 height 18
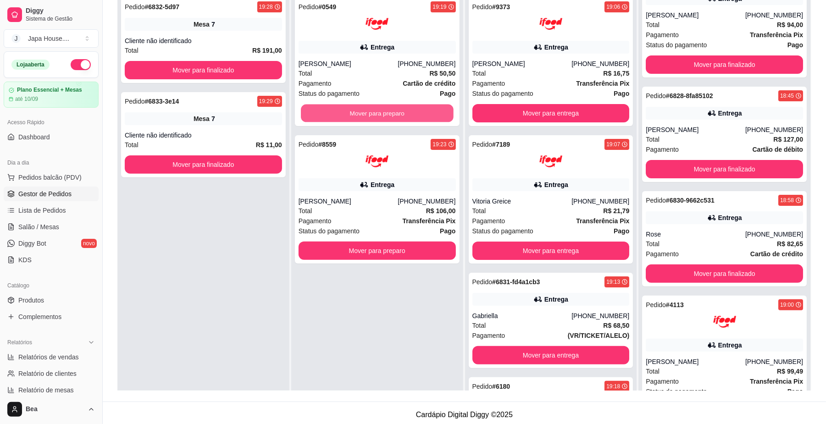
click at [430, 114] on button "Mover para preparo" at bounding box center [377, 114] width 152 height 18
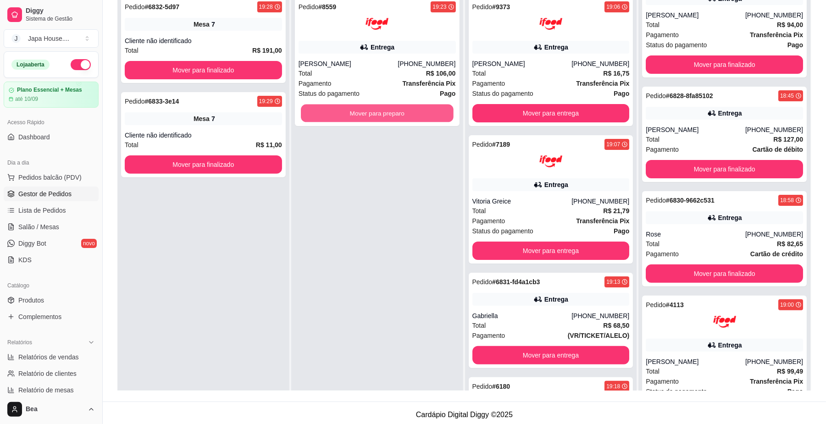
click at [430, 114] on button "Mover para preparo" at bounding box center [377, 114] width 152 height 18
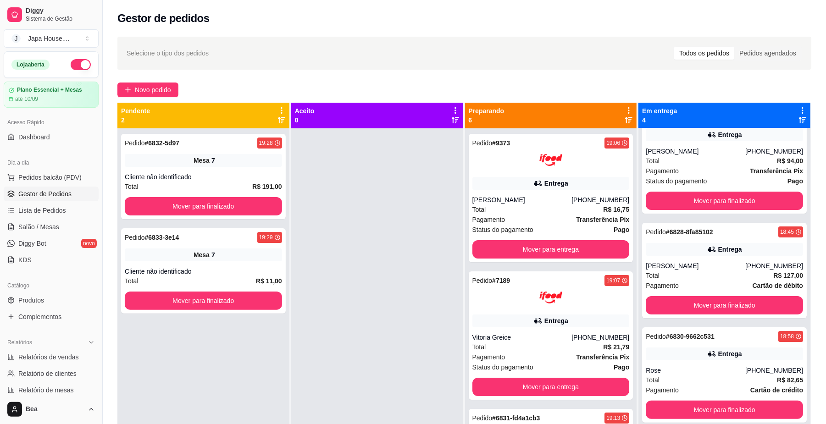
scroll to position [0, 0]
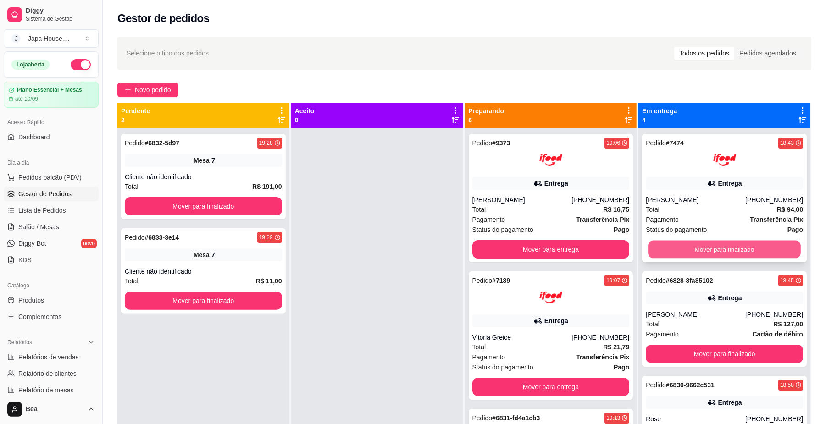
click at [739, 248] on button "Mover para finalizado" at bounding box center [724, 250] width 152 height 18
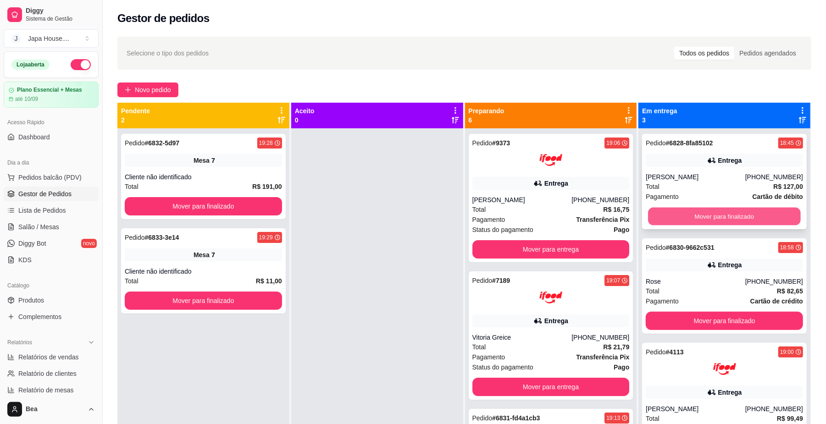
click at [727, 217] on button "Mover para finalizado" at bounding box center [724, 217] width 152 height 18
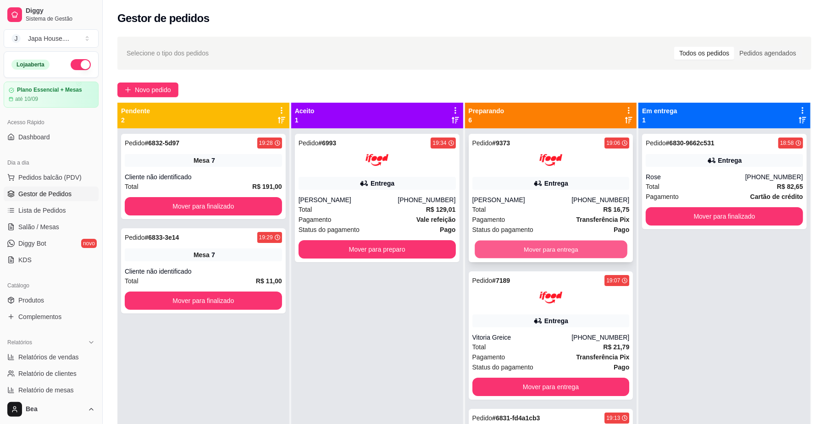
click at [534, 250] on button "Mover para entrega" at bounding box center [551, 250] width 152 height 18
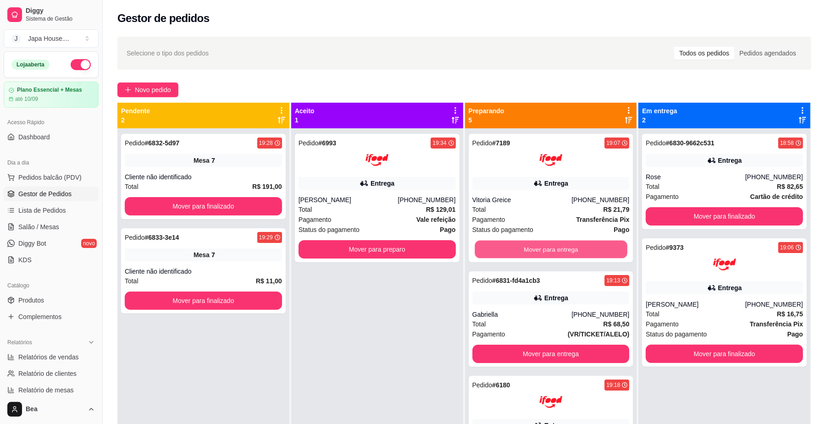
click at [534, 250] on button "Mover para entrega" at bounding box center [551, 250] width 152 height 18
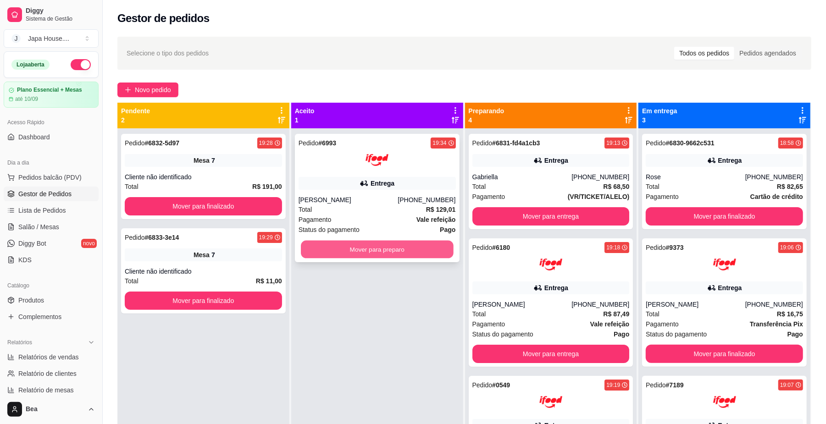
click at [439, 253] on button "Mover para preparo" at bounding box center [377, 250] width 152 height 18
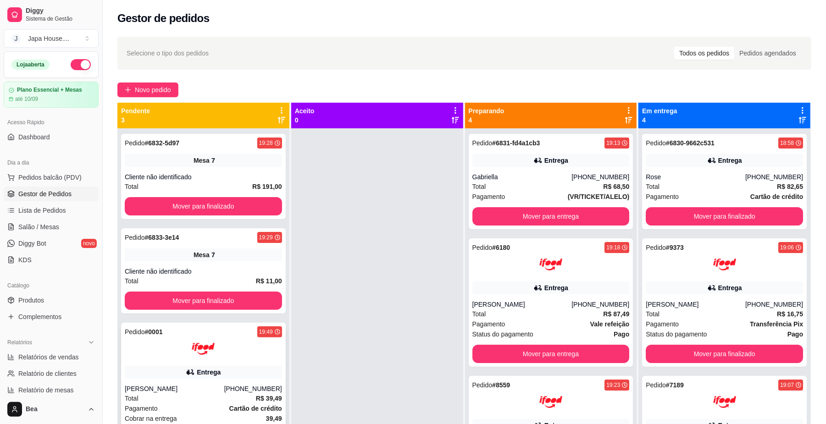
click at [270, 385] on div "[PHONE_NUMBER]" at bounding box center [253, 389] width 58 height 9
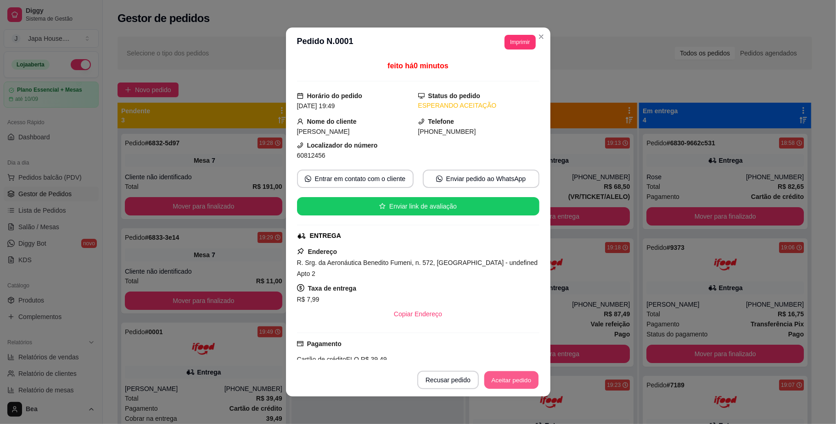
click at [507, 386] on button "Aceitar pedido" at bounding box center [511, 381] width 54 height 18
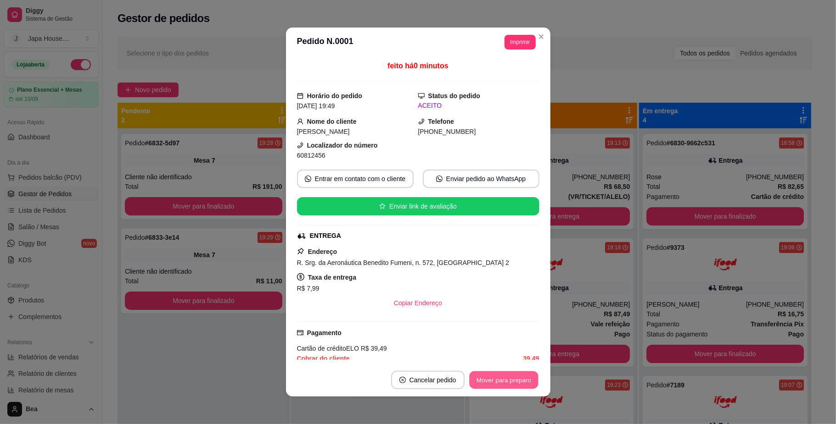
click at [506, 382] on button "Mover para preparo" at bounding box center [503, 381] width 69 height 18
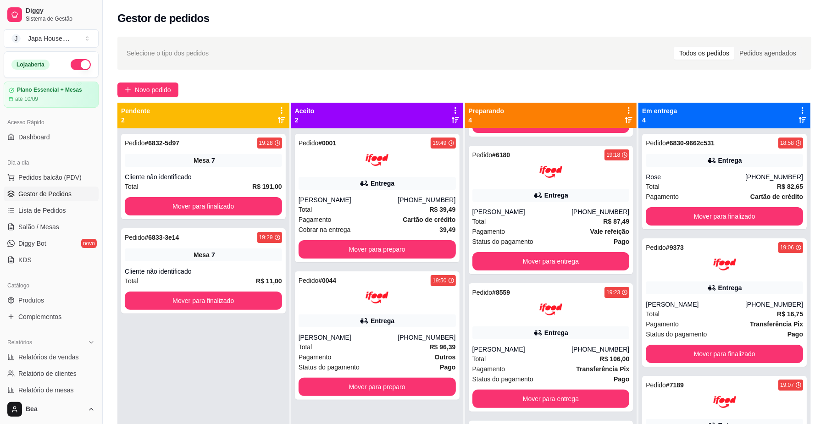
scroll to position [103, 0]
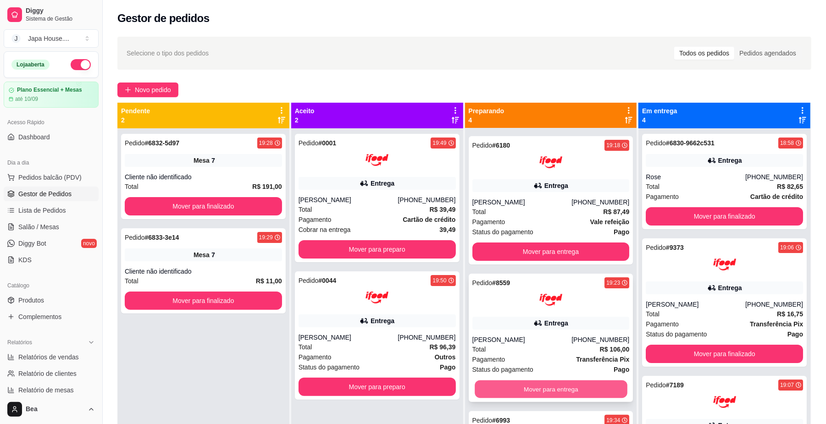
click at [581, 386] on button "Mover para entrega" at bounding box center [551, 390] width 152 height 18
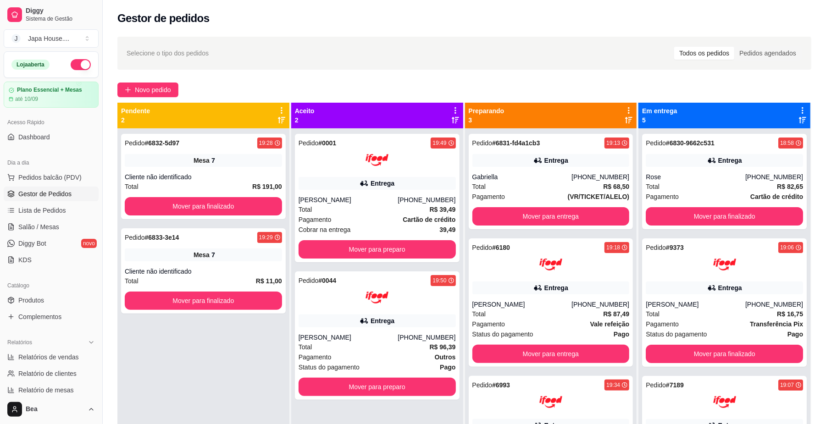
click at [630, 338] on div "Pedido # 6831-fd4a1cb3 19:13 Entrega Gabriella [PHONE_NUMBER] Total R$ 68,50 Pa…" at bounding box center [551, 340] width 172 height 424
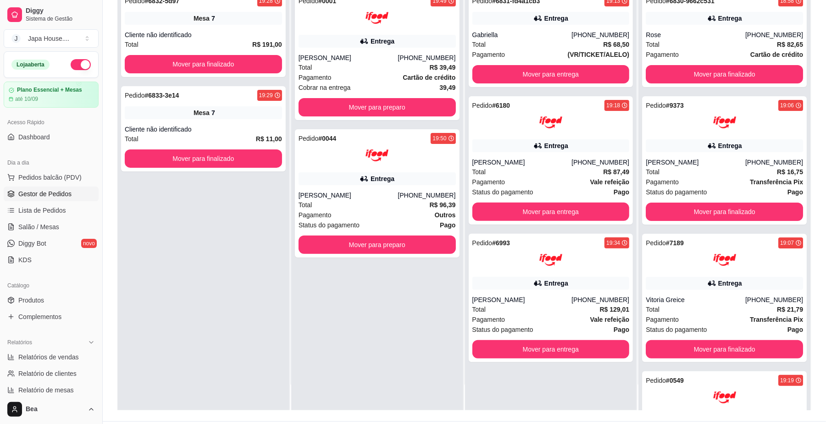
scroll to position [122, 0]
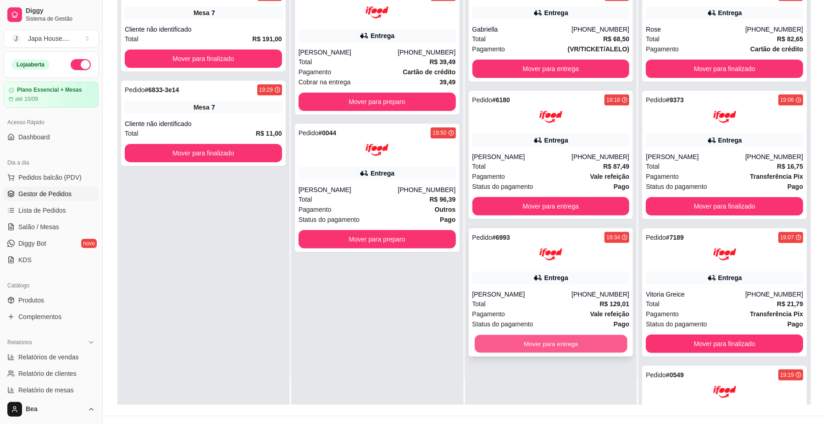
click at [615, 342] on button "Mover para entrega" at bounding box center [551, 344] width 152 height 18
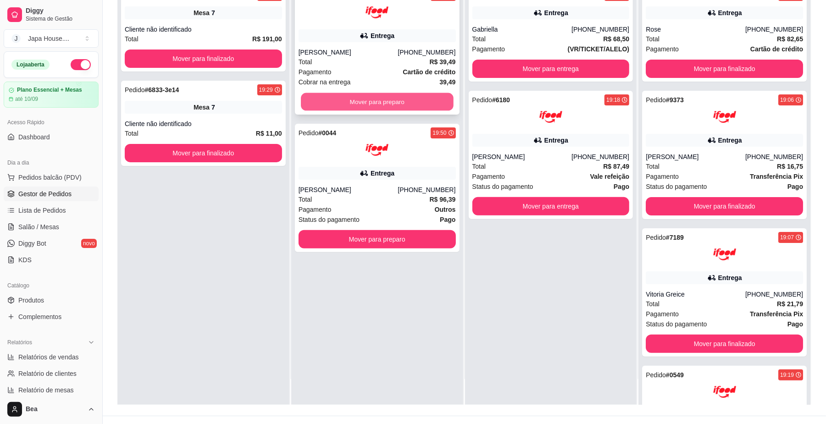
click at [386, 103] on button "Mover para preparo" at bounding box center [377, 102] width 152 height 18
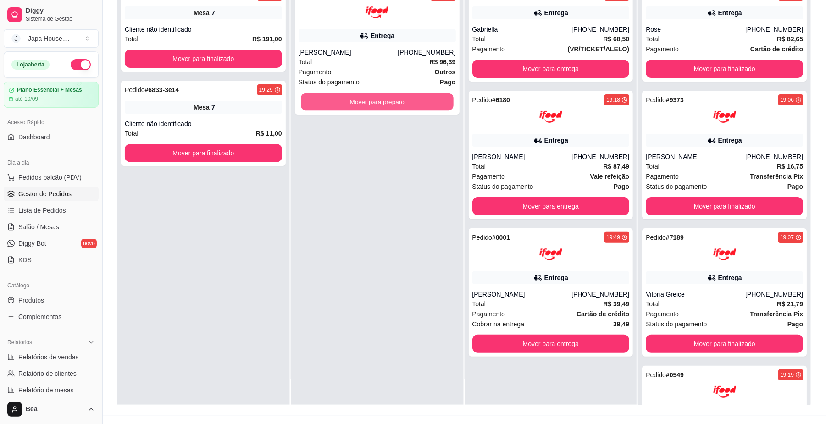
click at [386, 103] on button "Mover para preparo" at bounding box center [377, 102] width 152 height 18
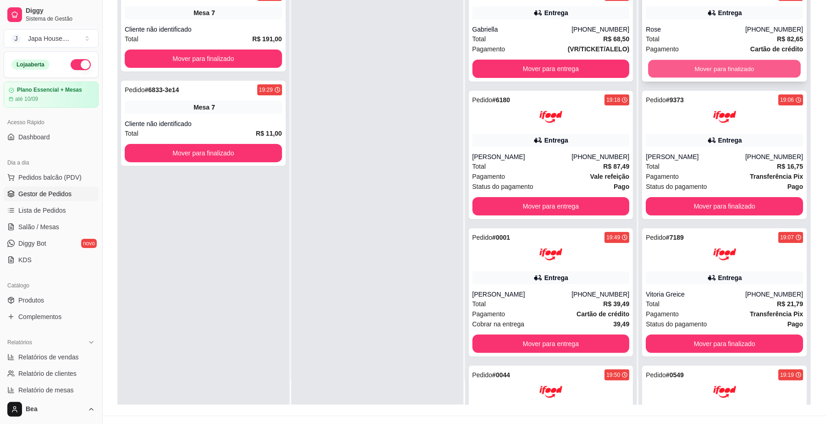
click at [747, 67] on button "Mover para finalizado" at bounding box center [724, 69] width 152 height 18
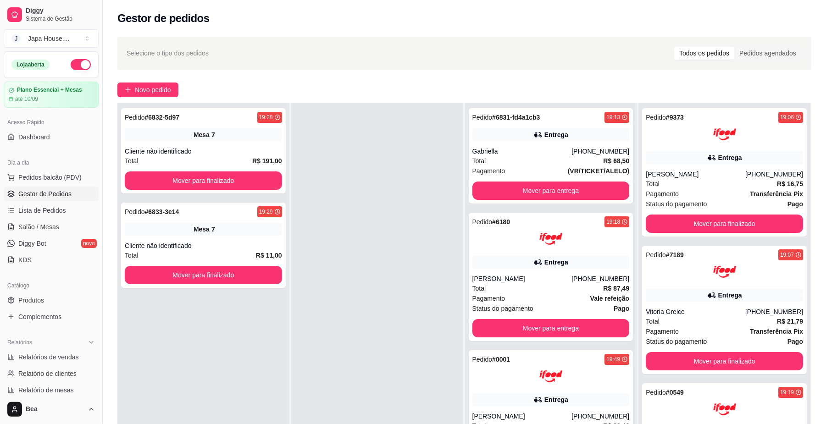
scroll to position [0, 0]
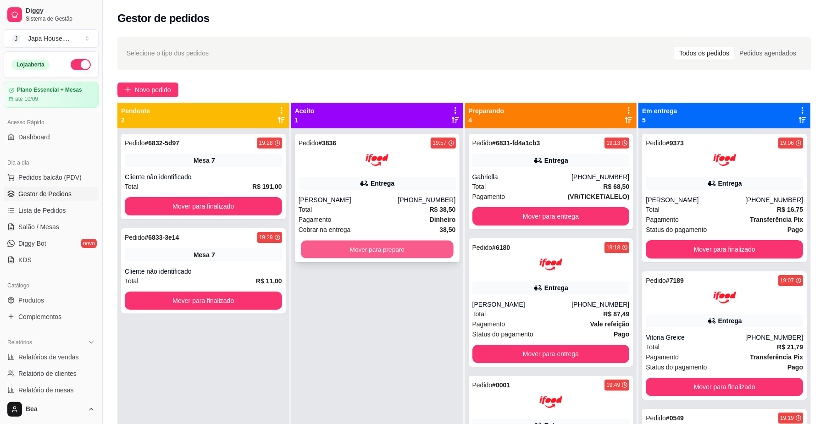
click at [326, 256] on button "Mover para preparo" at bounding box center [377, 250] width 152 height 18
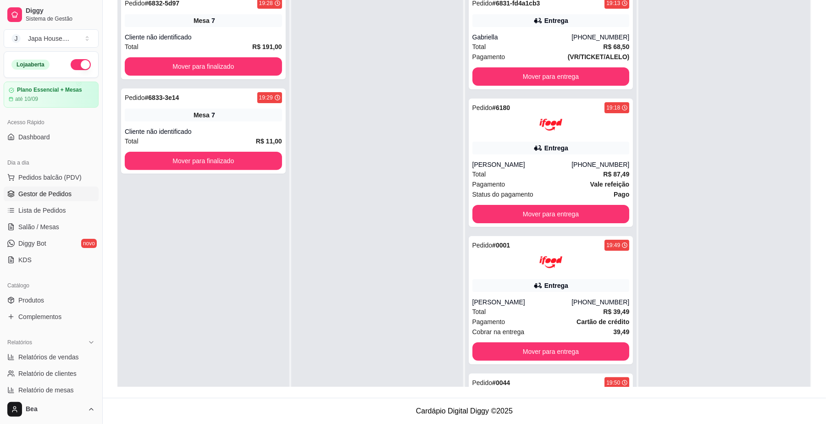
scroll to position [241, 0]
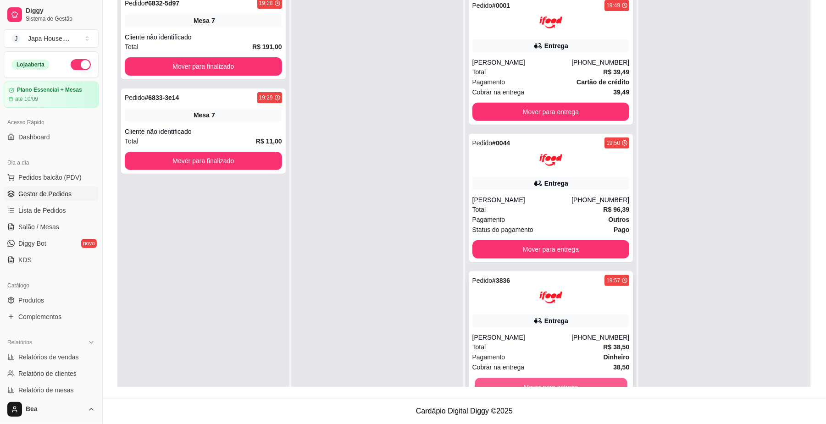
click at [541, 379] on button "Mover para entrega" at bounding box center [551, 388] width 152 height 18
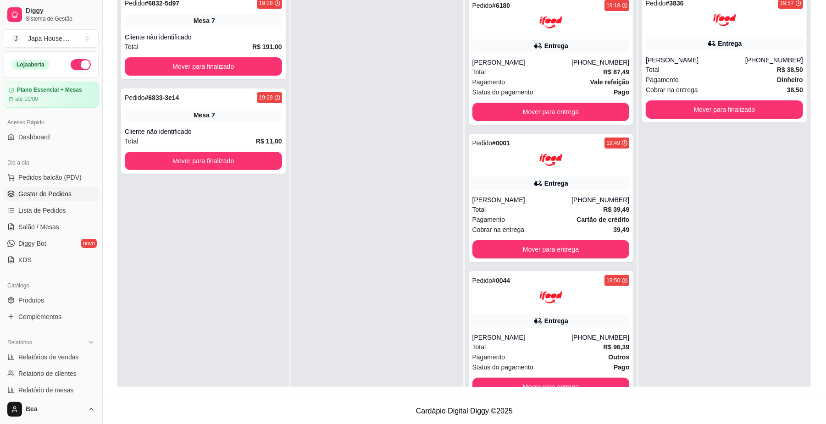
scroll to position [103, 0]
click at [553, 383] on button "Mover para entrega" at bounding box center [551, 388] width 152 height 18
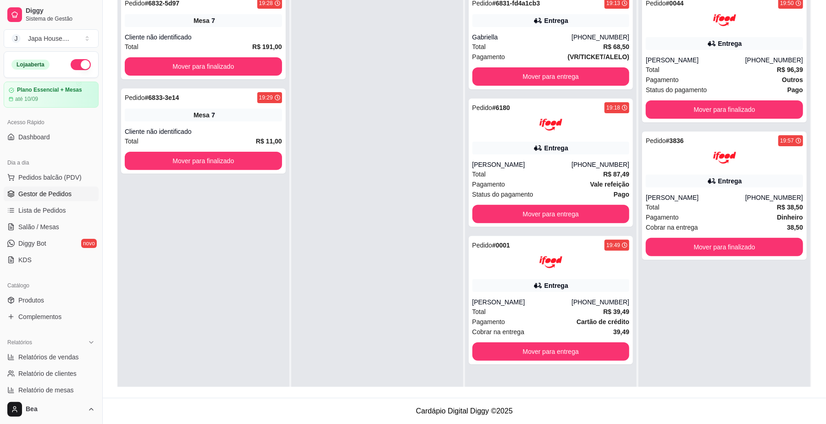
scroll to position [0, 0]
click at [541, 349] on button "Mover para entrega" at bounding box center [551, 352] width 152 height 18
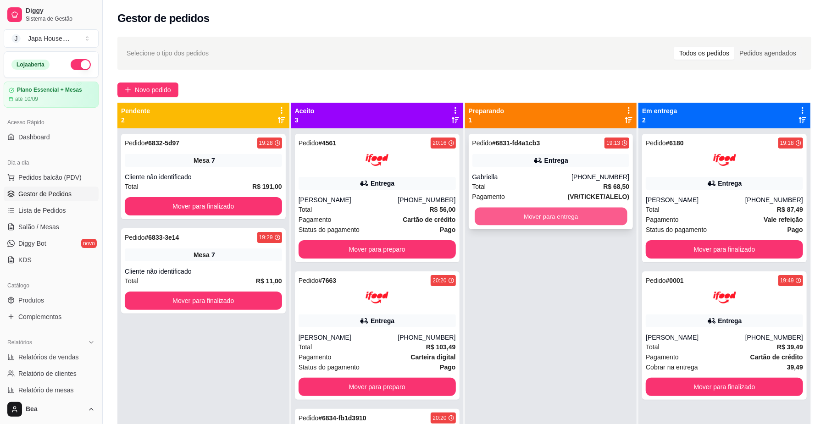
click at [513, 217] on button "Mover para entrega" at bounding box center [551, 217] width 152 height 18
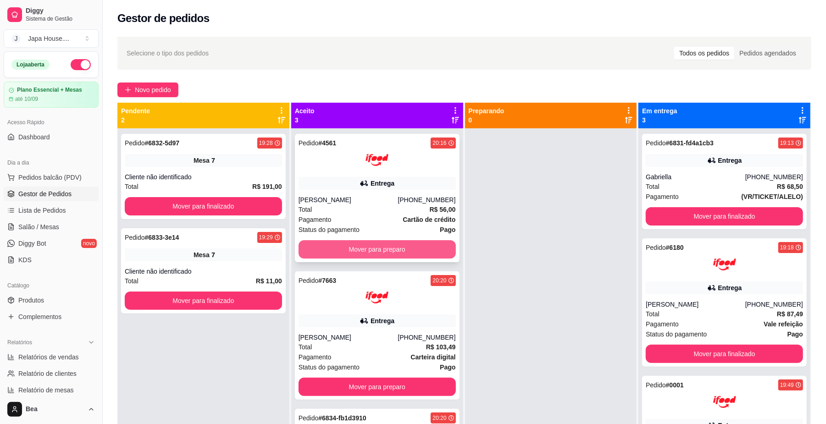
click at [430, 252] on button "Mover para preparo" at bounding box center [377, 249] width 157 height 18
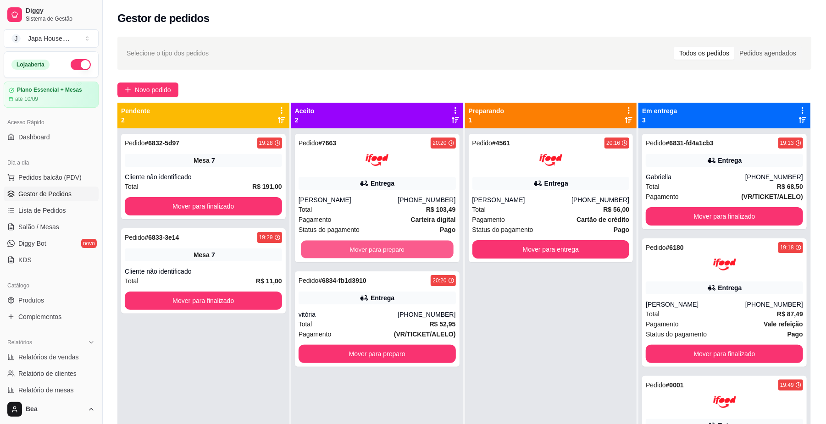
click at [430, 252] on button "Mover para preparo" at bounding box center [377, 250] width 152 height 18
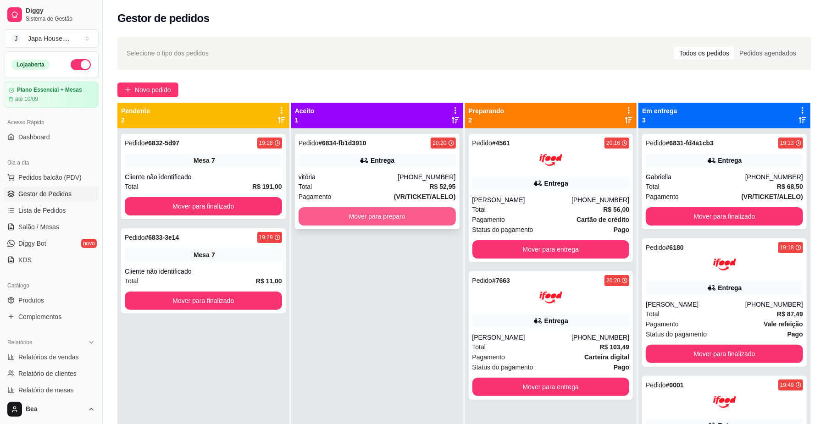
click at [417, 211] on button "Mover para preparo" at bounding box center [377, 216] width 157 height 18
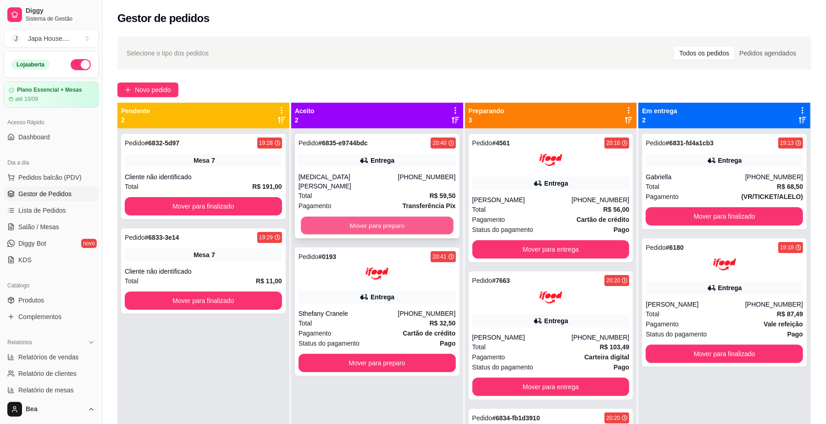
click at [407, 221] on button "Mover para preparo" at bounding box center [377, 226] width 152 height 18
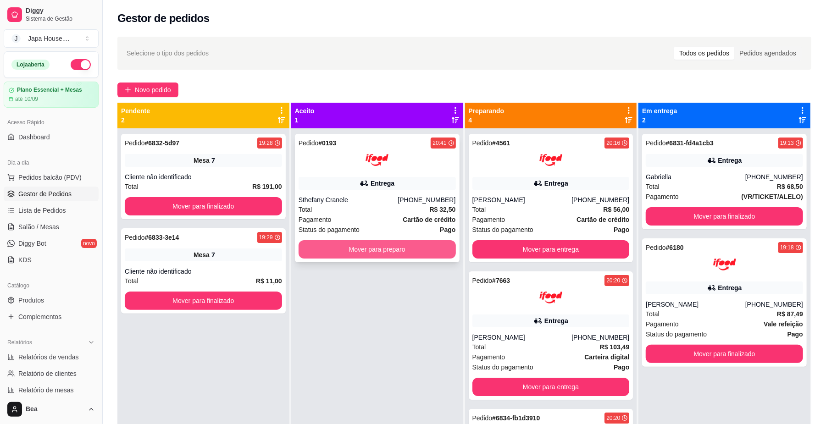
click at [410, 253] on button "Mover para preparo" at bounding box center [377, 249] width 157 height 18
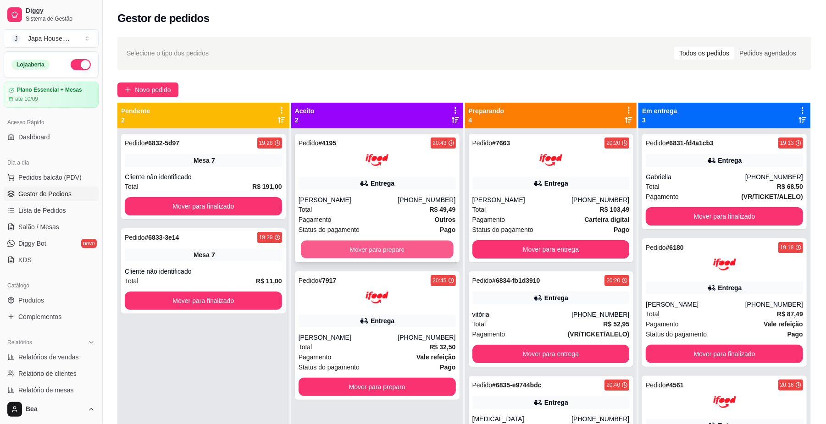
click at [384, 247] on button "Mover para preparo" at bounding box center [377, 250] width 152 height 18
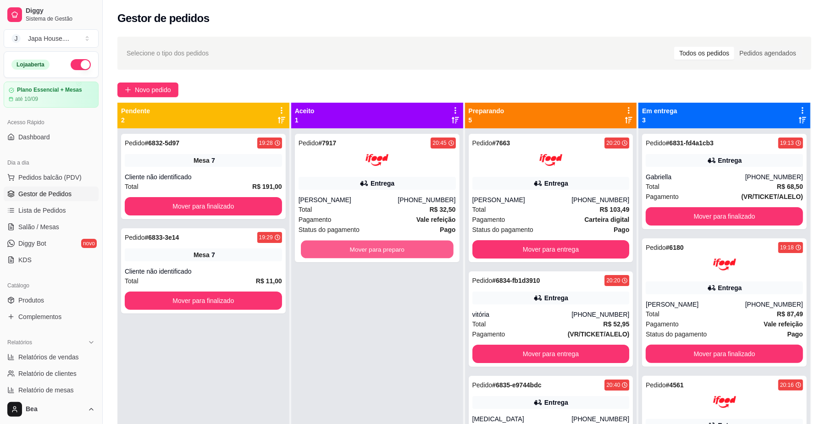
click at [384, 247] on button "Mover para preparo" at bounding box center [377, 250] width 152 height 18
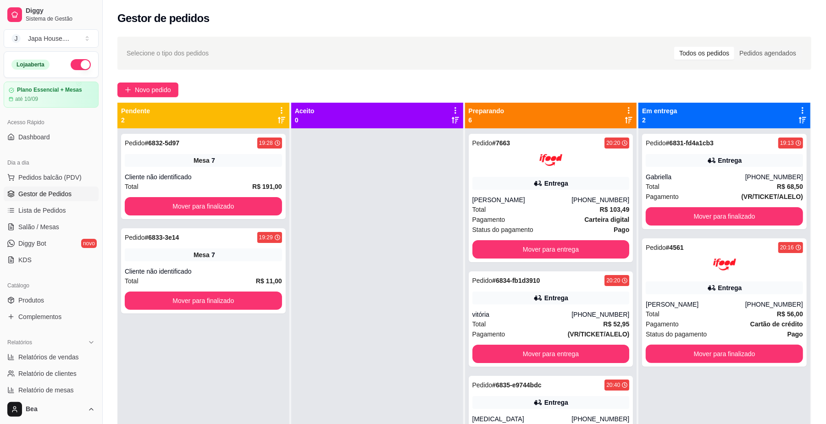
scroll to position [37, 0]
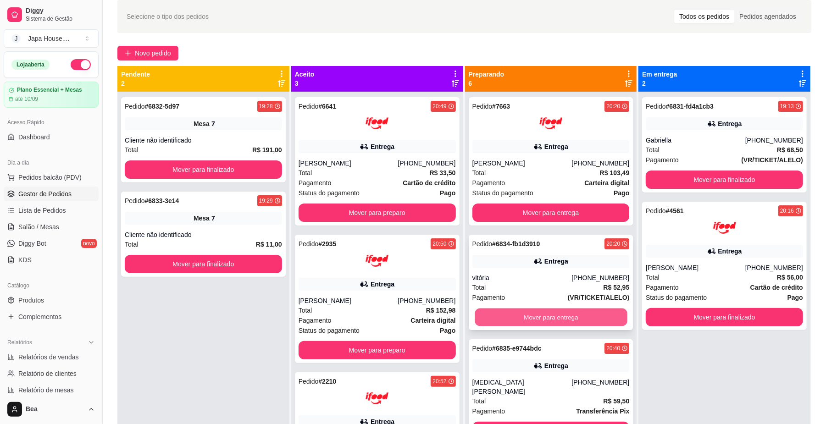
click at [555, 317] on button "Mover para entrega" at bounding box center [551, 318] width 152 height 18
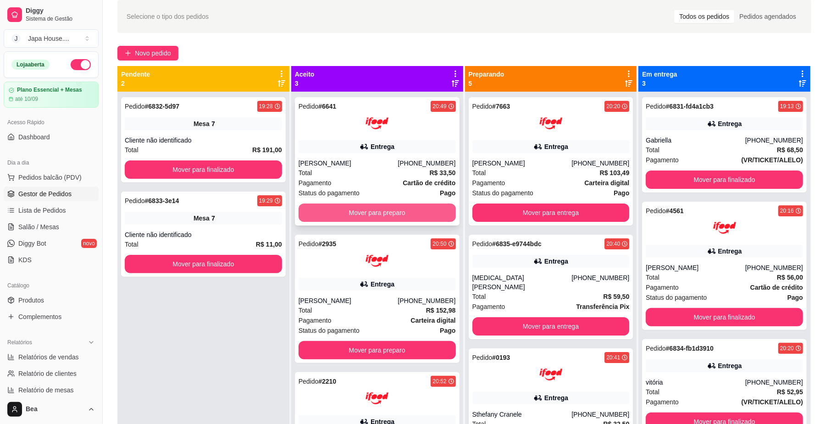
click at [430, 213] on button "Mover para preparo" at bounding box center [377, 213] width 157 height 18
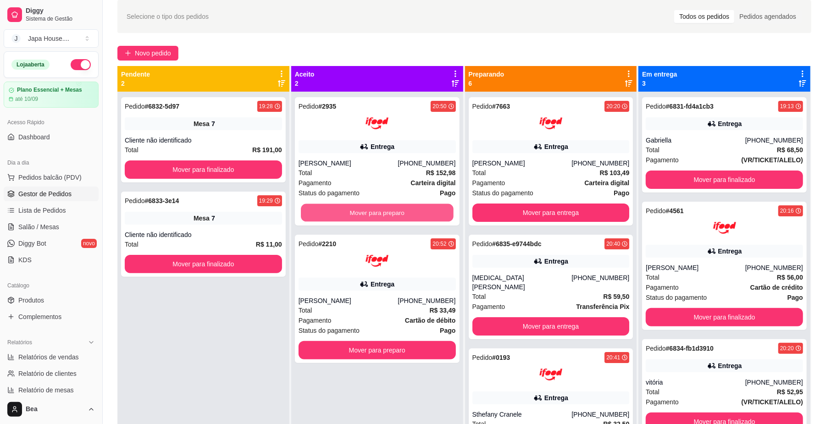
click at [430, 213] on button "Mover para preparo" at bounding box center [377, 213] width 152 height 18
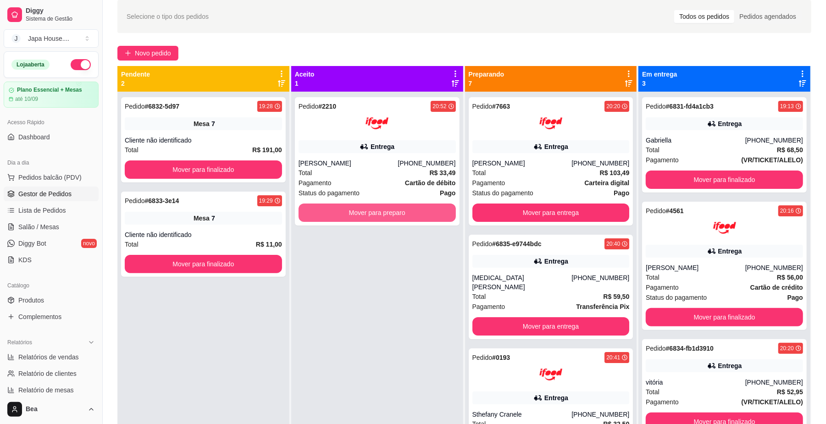
click at [430, 213] on button "Mover para preparo" at bounding box center [377, 213] width 157 height 18
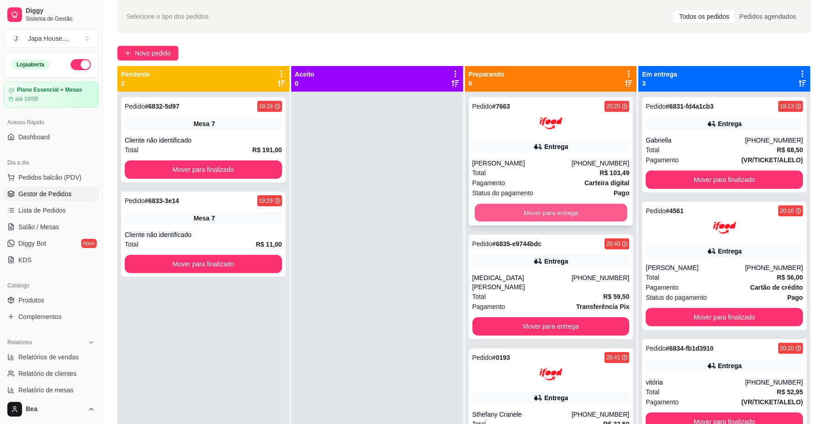
click at [570, 216] on button "Mover para entrega" at bounding box center [551, 213] width 152 height 18
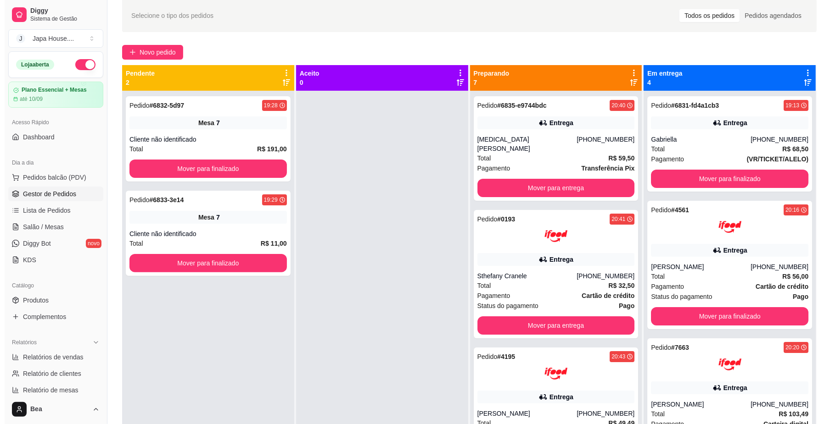
scroll to position [0, 0]
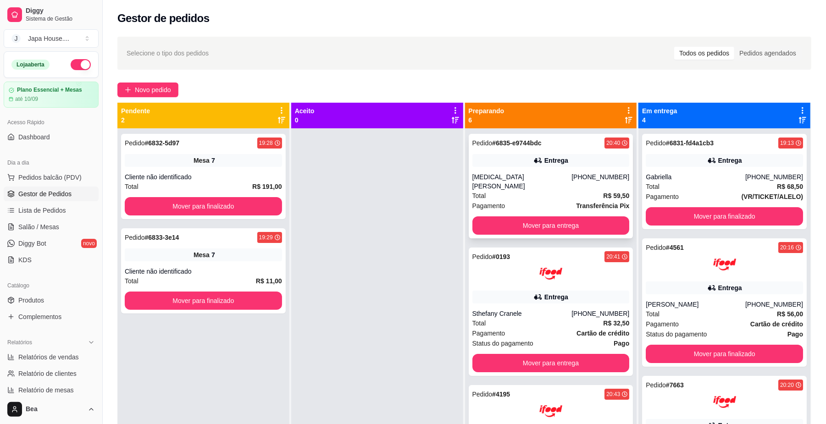
click at [571, 162] on div "Entrega" at bounding box center [551, 160] width 157 height 13
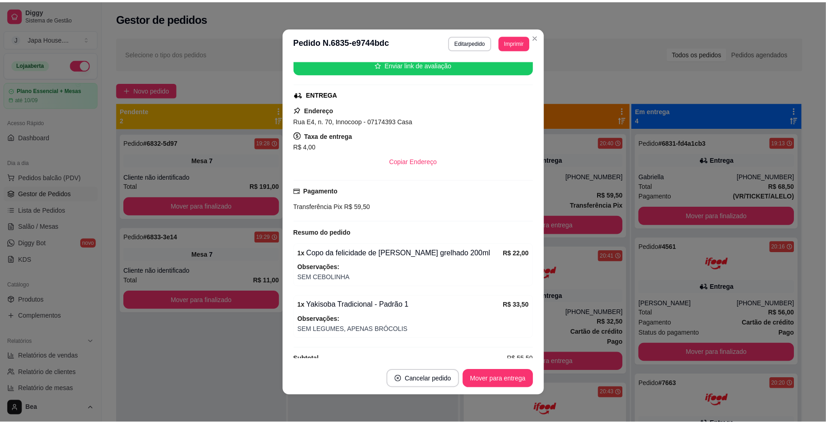
scroll to position [138, 0]
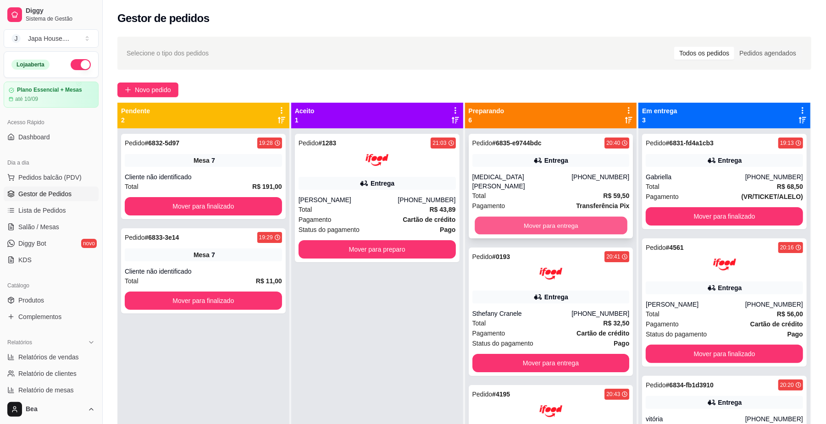
click at [553, 219] on button "Mover para entrega" at bounding box center [551, 226] width 152 height 18
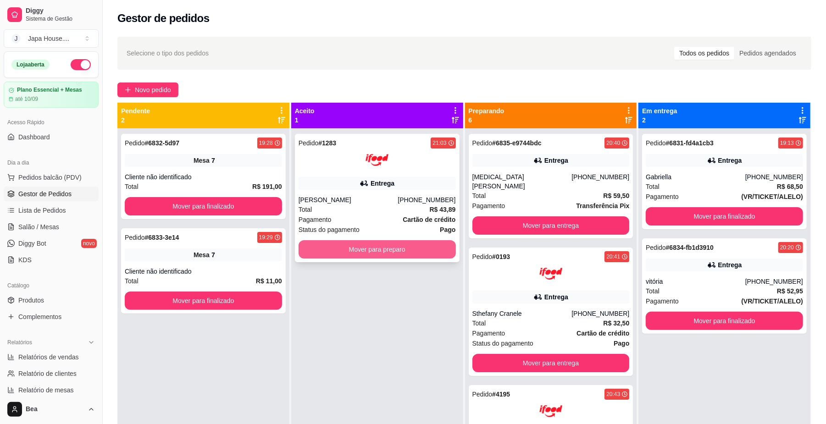
click at [391, 247] on button "Mover para preparo" at bounding box center [377, 249] width 157 height 18
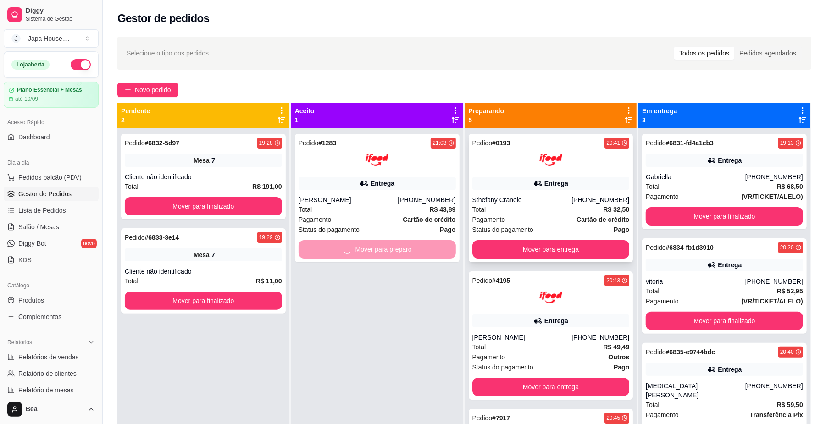
click at [506, 214] on div "Total R$ 32,50" at bounding box center [551, 210] width 157 height 10
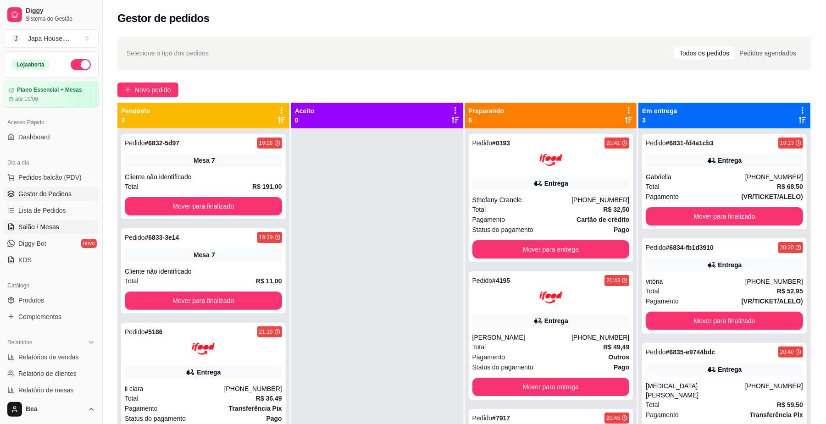
click at [67, 226] on link "Salão / Mesas" at bounding box center [51, 227] width 95 height 15
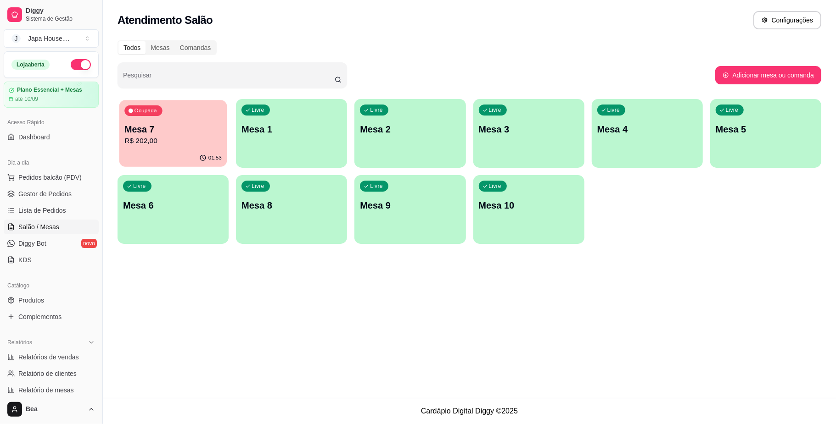
click at [172, 152] on div "01:53" at bounding box center [173, 158] width 108 height 17
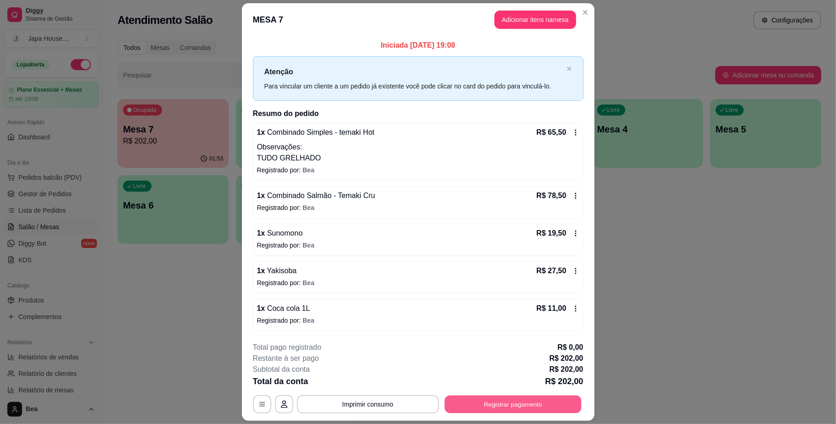
click at [488, 408] on button "Registrar pagamento" at bounding box center [512, 405] width 137 height 18
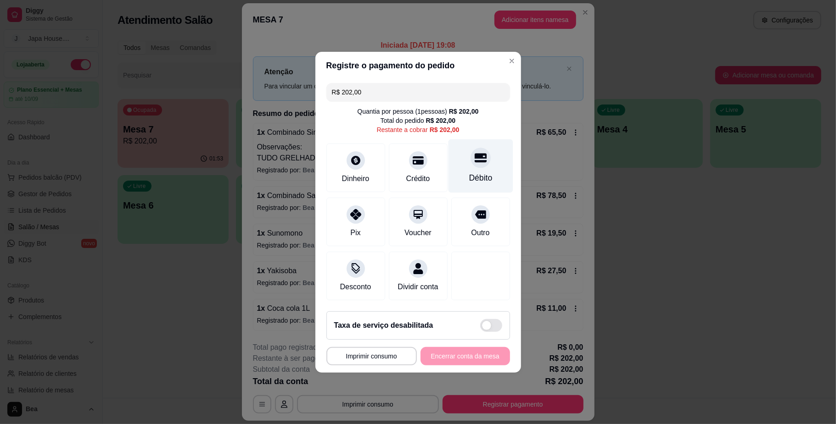
click at [463, 164] on div "Débito" at bounding box center [480, 166] width 65 height 54
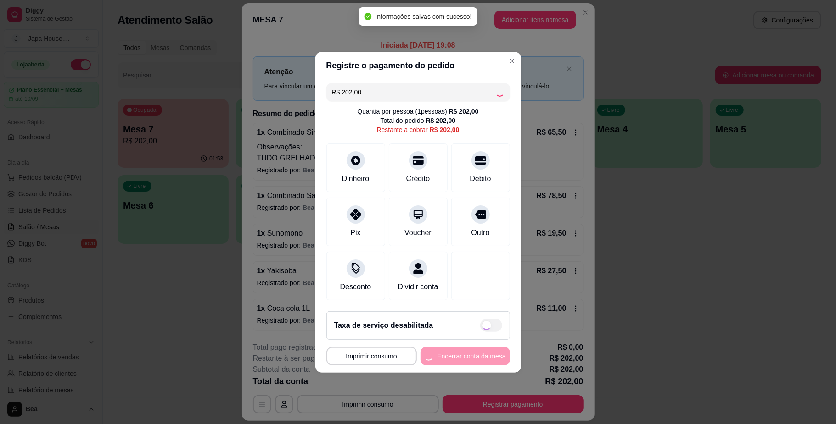
type input "R$ 0,00"
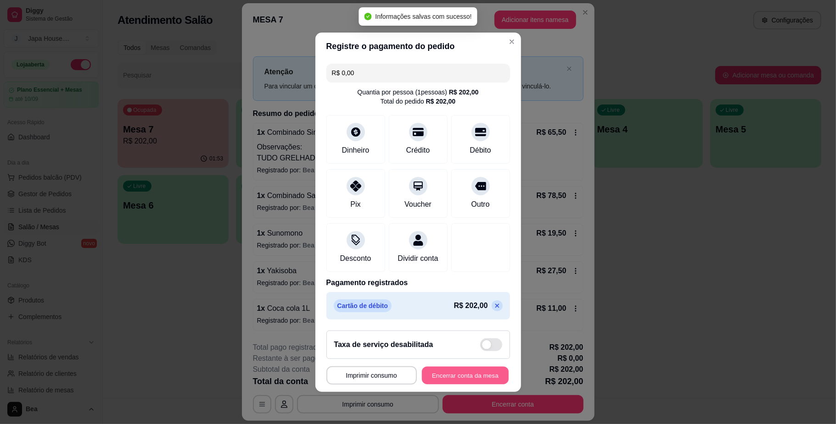
click at [469, 379] on button "Encerrar conta da mesa" at bounding box center [465, 376] width 87 height 18
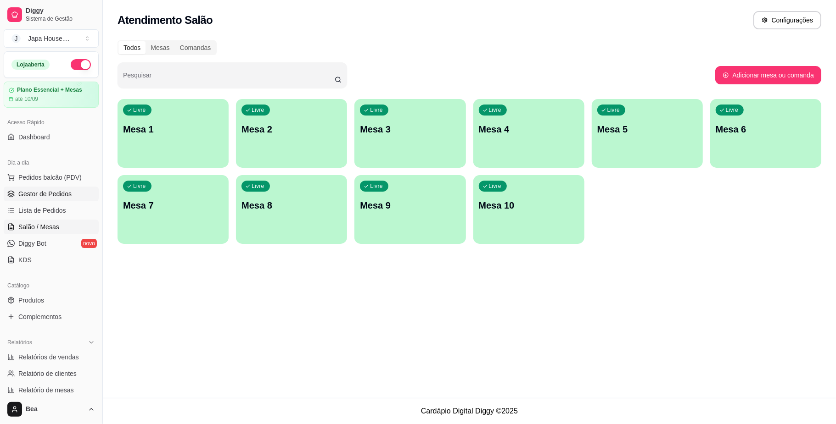
click at [68, 195] on span "Gestor de Pedidos" at bounding box center [44, 194] width 53 height 9
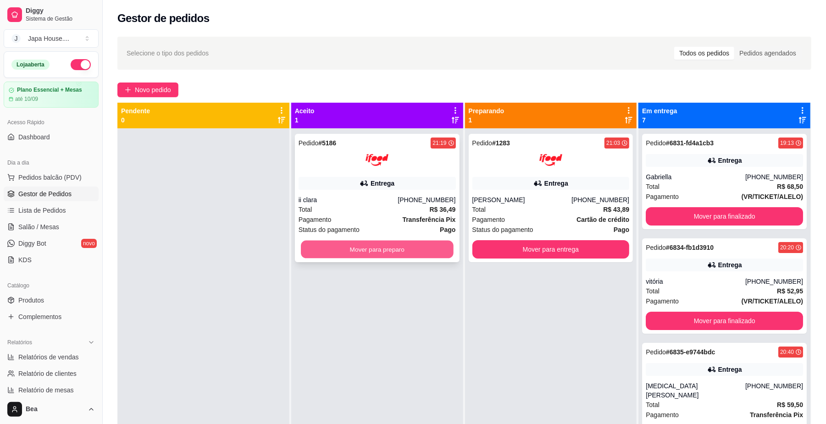
click at [426, 246] on button "Mover para preparo" at bounding box center [377, 250] width 152 height 18
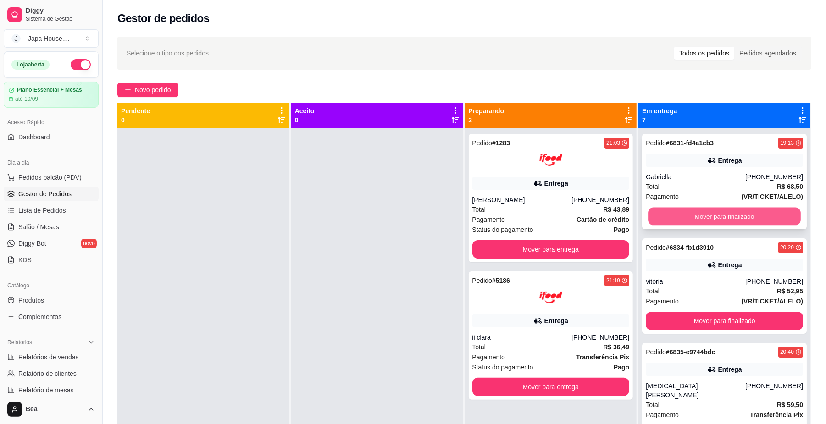
click at [665, 213] on button "Mover para finalizado" at bounding box center [724, 217] width 152 height 18
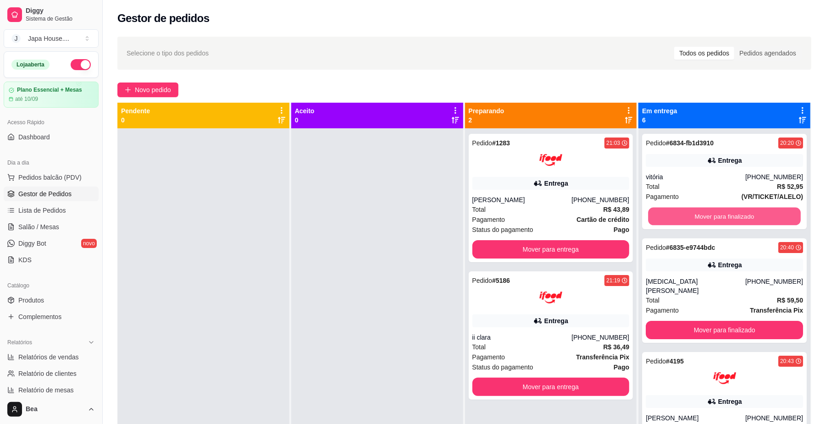
click at [665, 213] on button "Mover para finalizado" at bounding box center [724, 217] width 152 height 18
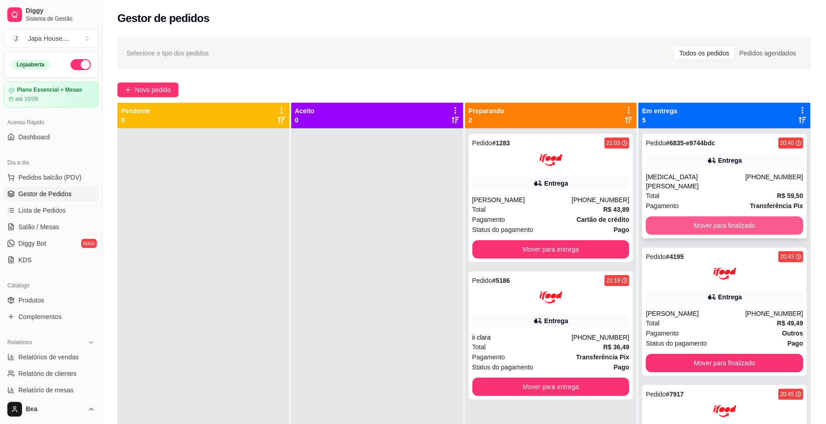
click at [687, 217] on button "Mover para finalizado" at bounding box center [724, 226] width 157 height 18
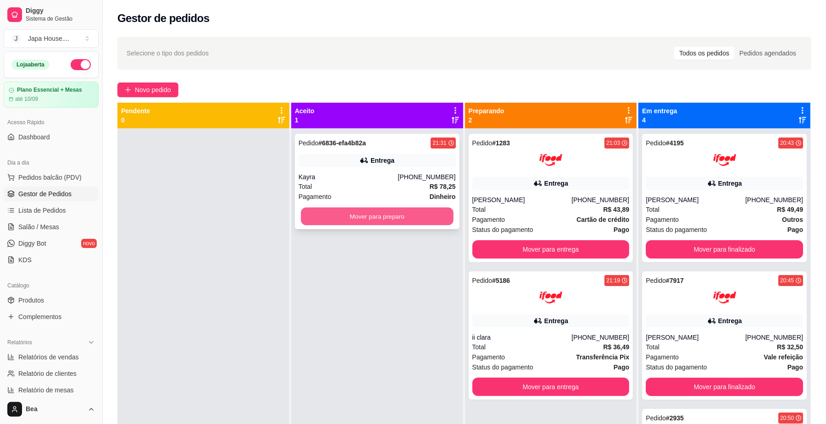
click at [426, 220] on button "Mover para preparo" at bounding box center [377, 217] width 152 height 18
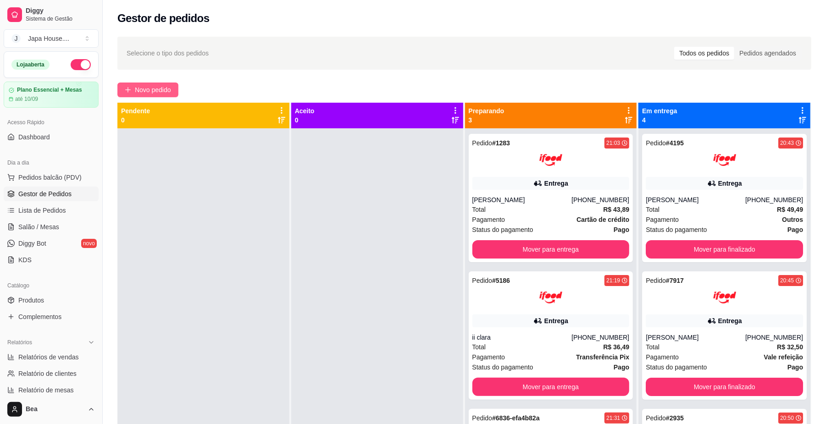
click at [141, 91] on span "Novo pedido" at bounding box center [153, 90] width 36 height 10
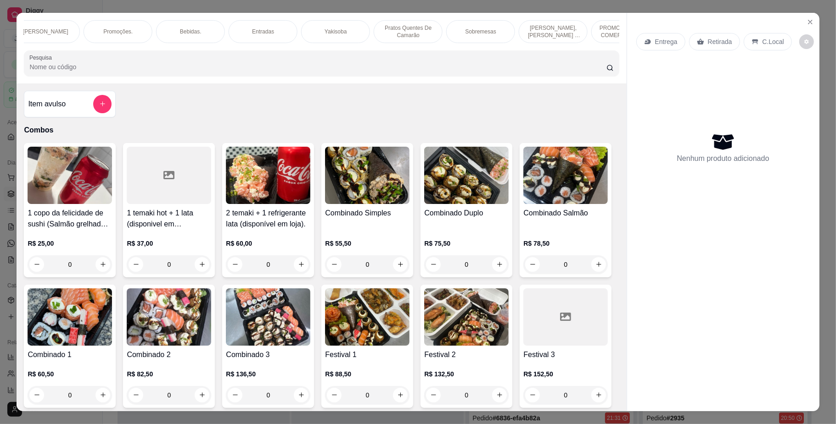
scroll to position [0, 634]
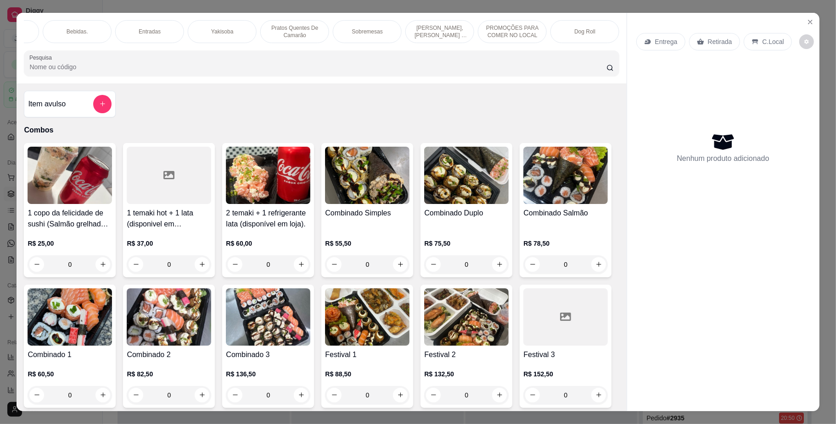
click at [218, 32] on p "Yakisoba" at bounding box center [222, 31] width 22 height 7
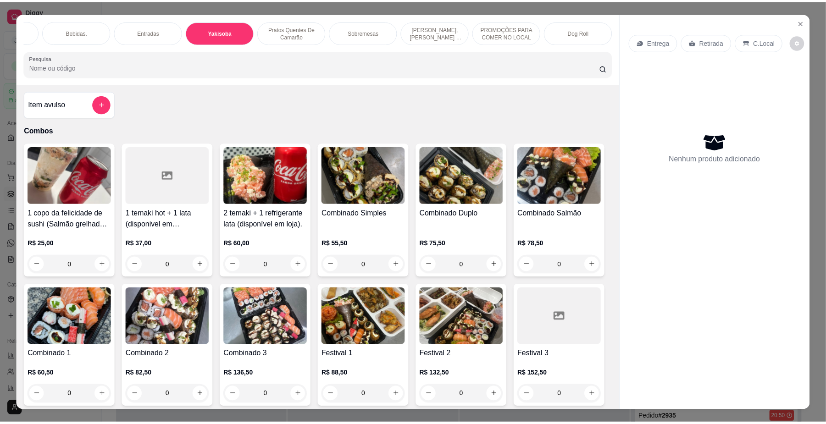
scroll to position [17, 0]
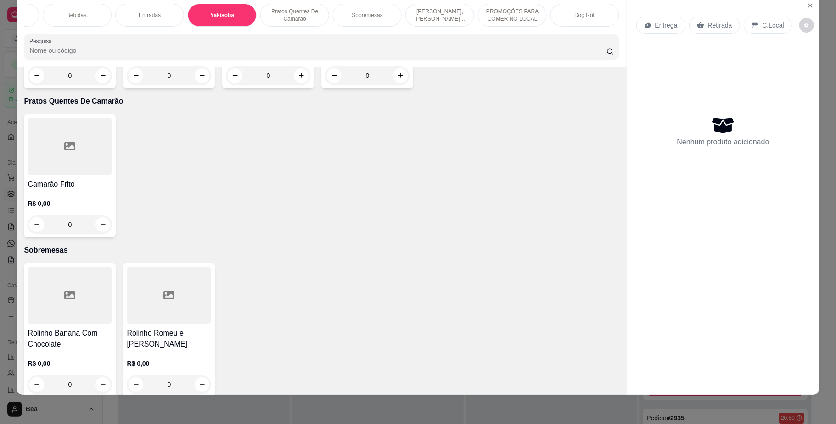
click at [74, 41] on h4 "Yakisoba Tradicional" at bounding box center [70, 35] width 84 height 11
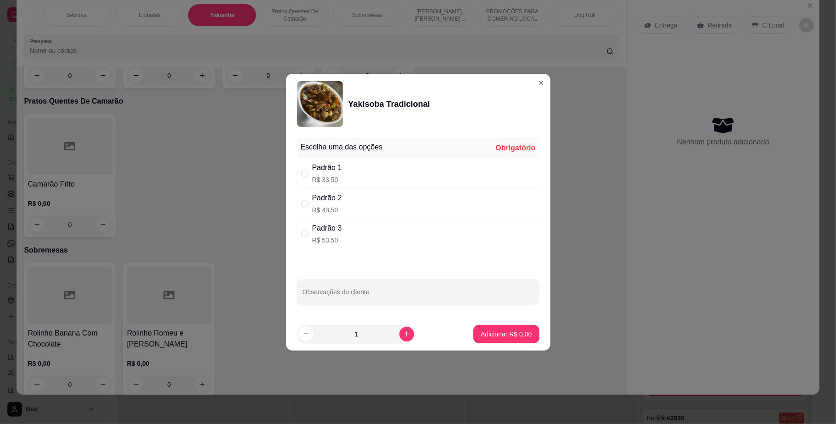
click at [354, 191] on div "Padrão 2 R$ 43,50" at bounding box center [418, 204] width 242 height 30
radio input "true"
click at [485, 331] on p "Adicionar R$ 43,50" at bounding box center [504, 334] width 53 height 9
type input "1"
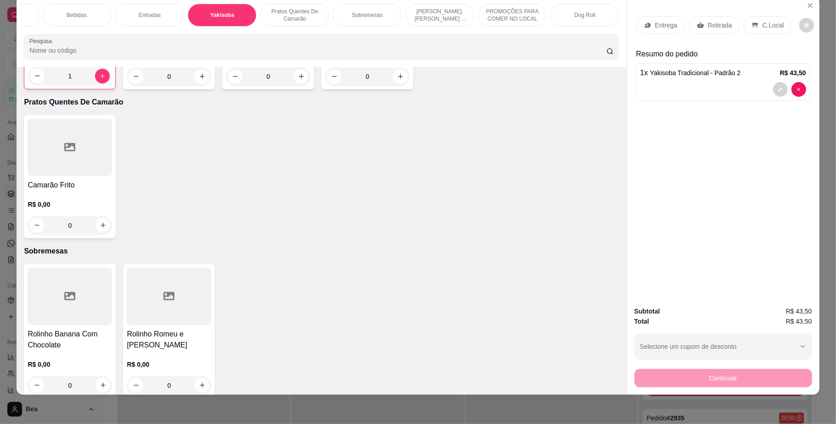
click at [715, 24] on p "Retirada" at bounding box center [720, 25] width 24 height 9
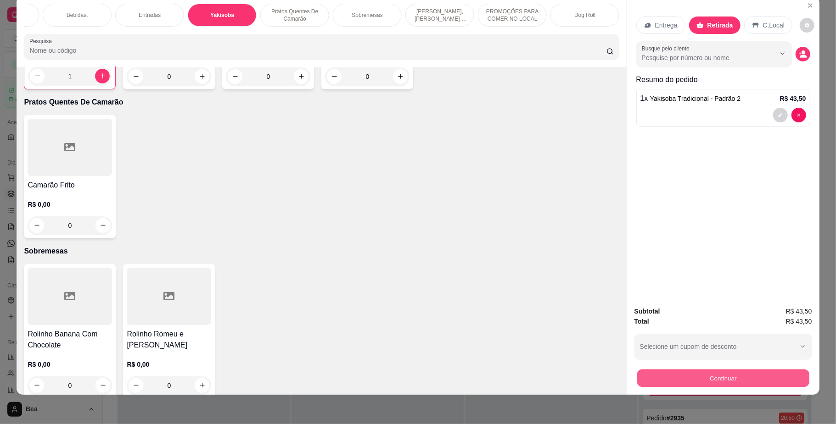
click at [728, 376] on button "Continuar" at bounding box center [722, 379] width 172 height 18
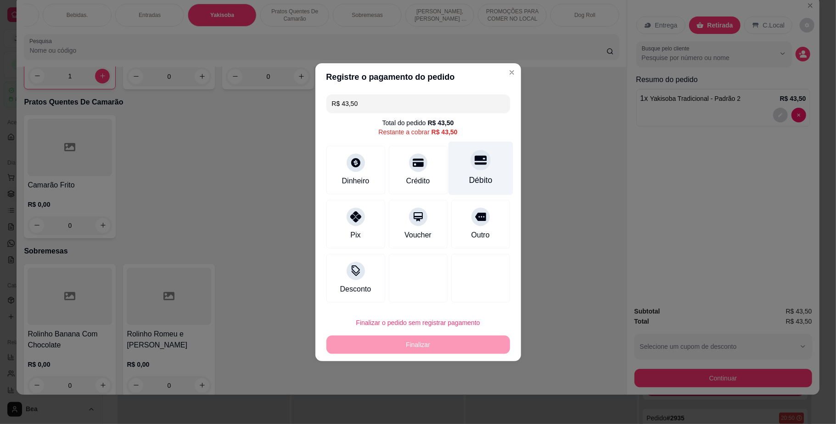
click at [469, 176] on div "Débito" at bounding box center [480, 180] width 23 height 12
type input "R$ 0,00"
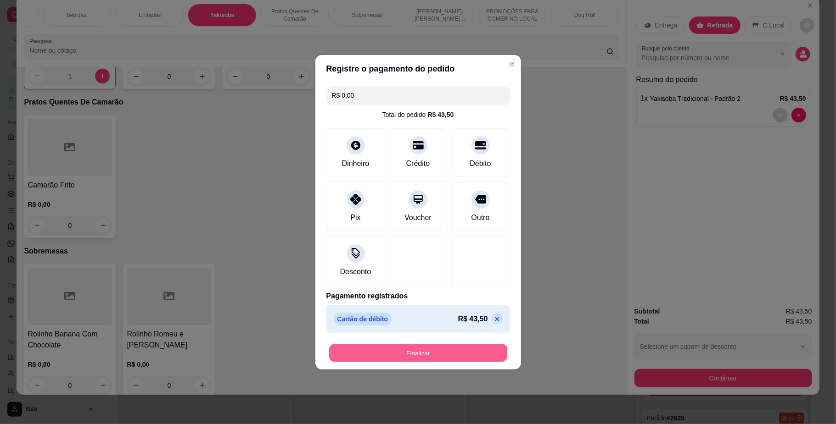
click at [444, 350] on button "Finalizar" at bounding box center [418, 353] width 178 height 18
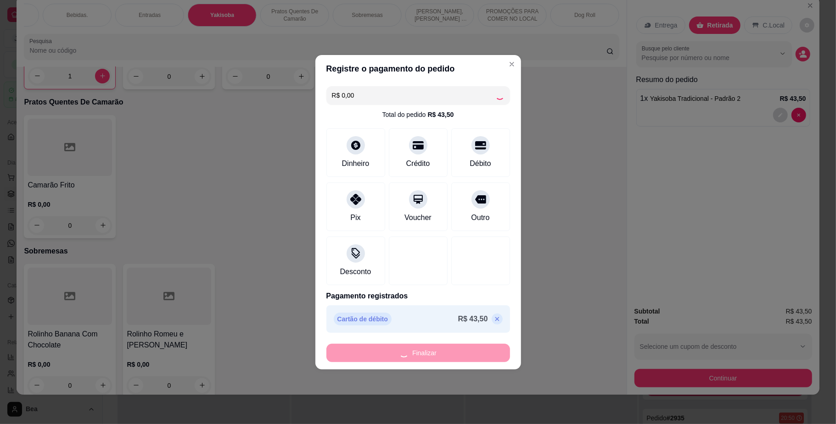
type input "0"
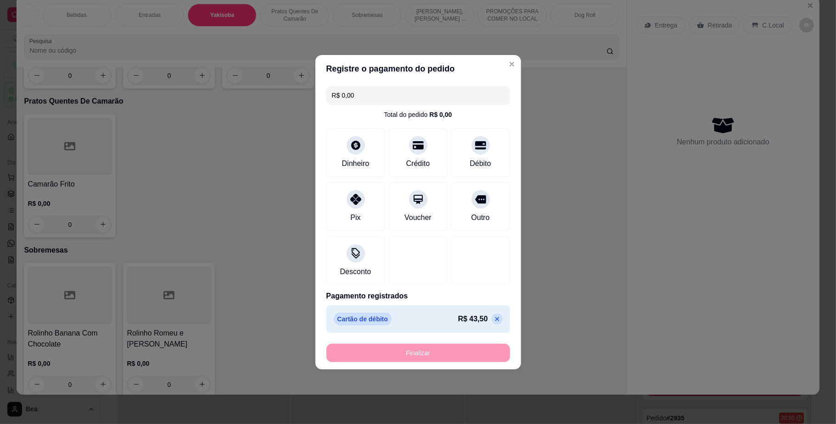
type input "-R$ 43,50"
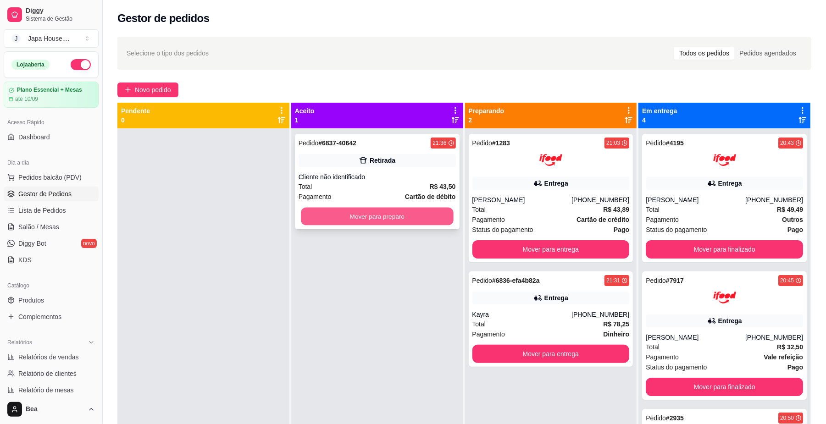
click at [412, 214] on button "Mover para preparo" at bounding box center [377, 217] width 152 height 18
